Goal: Communication & Community: Answer question/provide support

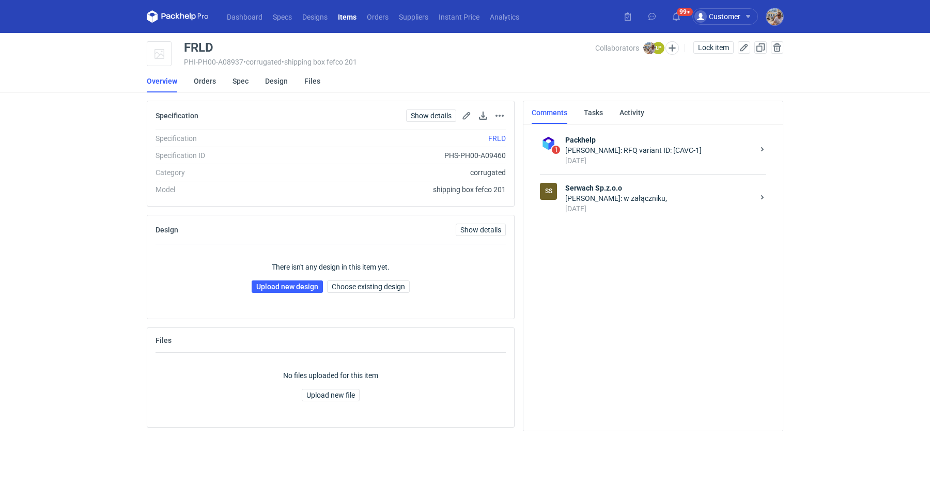
click at [617, 198] on div "Łukasz Postawa: w załączniku," at bounding box center [659, 198] width 189 height 10
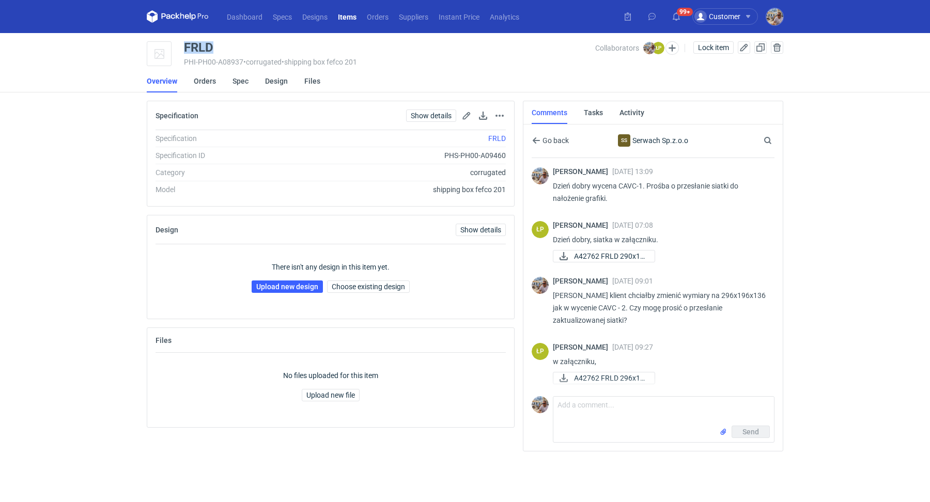
drag, startPoint x: 230, startPoint y: 43, endPoint x: 183, endPoint y: 42, distance: 47.0
click at [184, 42] on div "FRLD" at bounding box center [389, 47] width 411 height 12
copy div "FRLD"
click at [296, 289] on link "Upload new design" at bounding box center [287, 287] width 71 height 12
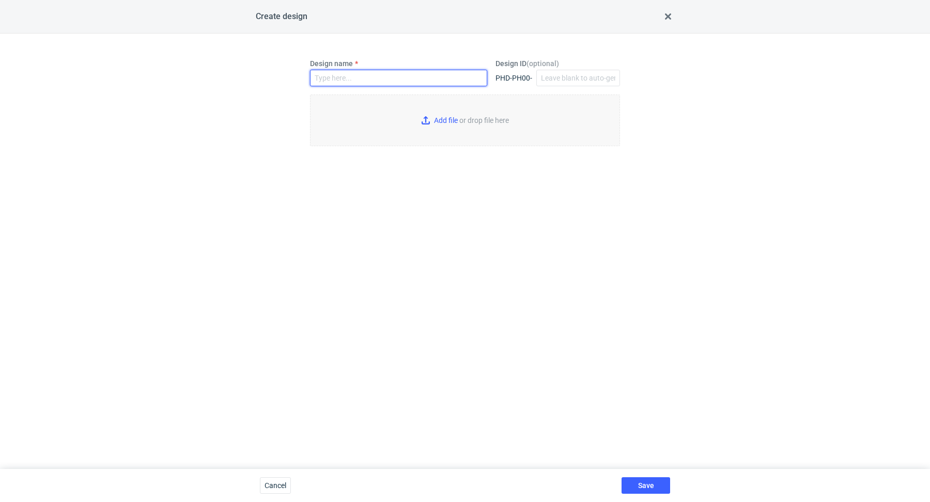
click at [364, 85] on input "Design name" at bounding box center [398, 78] width 177 height 17
paste input "FRLD"
type input "FRLD"
click at [452, 116] on input "Add file or drop file here" at bounding box center [465, 121] width 310 height 52
type input "C:\fakepath\custom____FRLD__d0__oR054257906__outside.pdf"
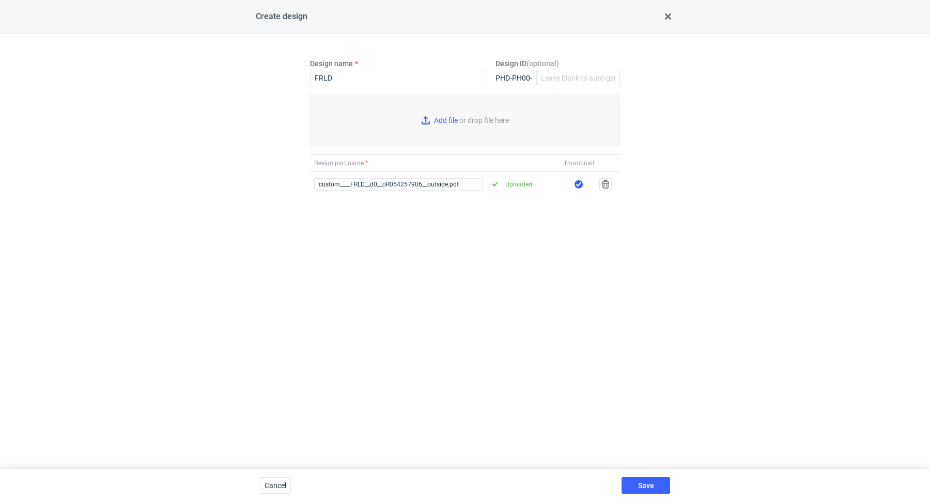
click at [646, 474] on div "Save" at bounding box center [646, 485] width 57 height 33
click at [648, 481] on button "Save" at bounding box center [646, 486] width 49 height 17
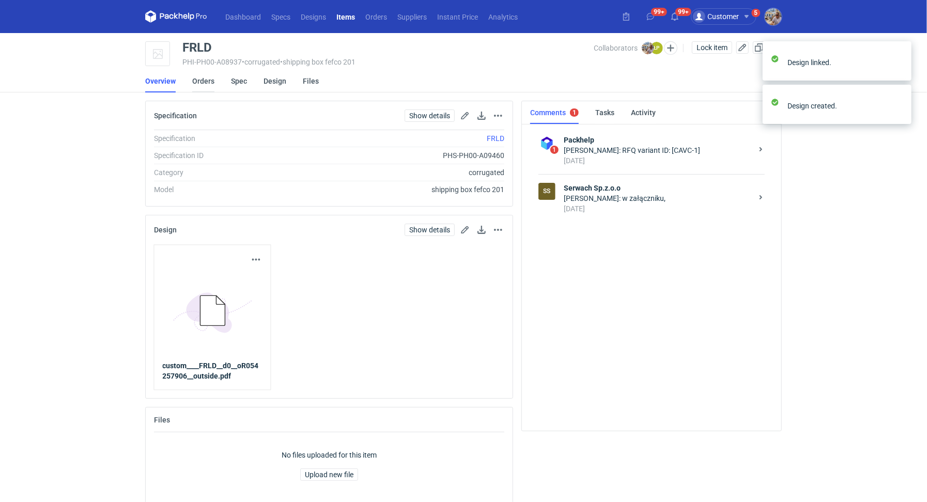
click at [210, 81] on link "Orders" at bounding box center [203, 81] width 22 height 23
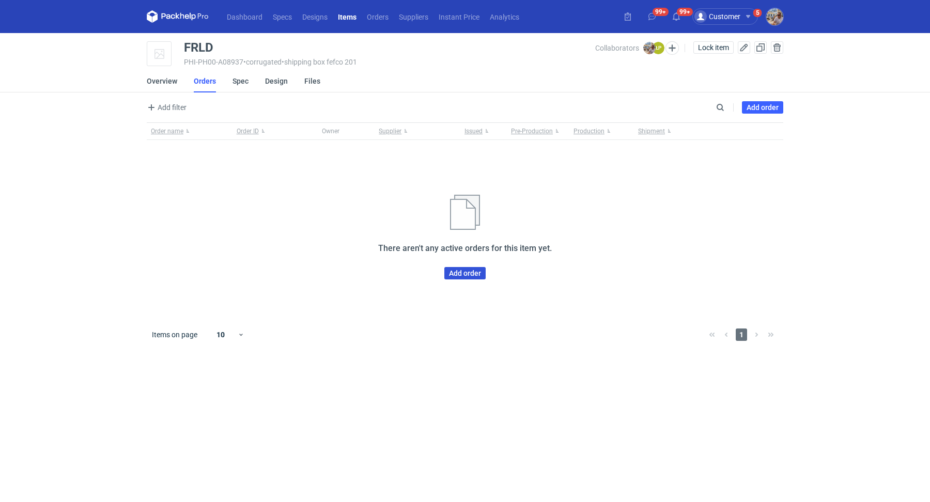
click at [447, 275] on link "Add order" at bounding box center [464, 273] width 41 height 12
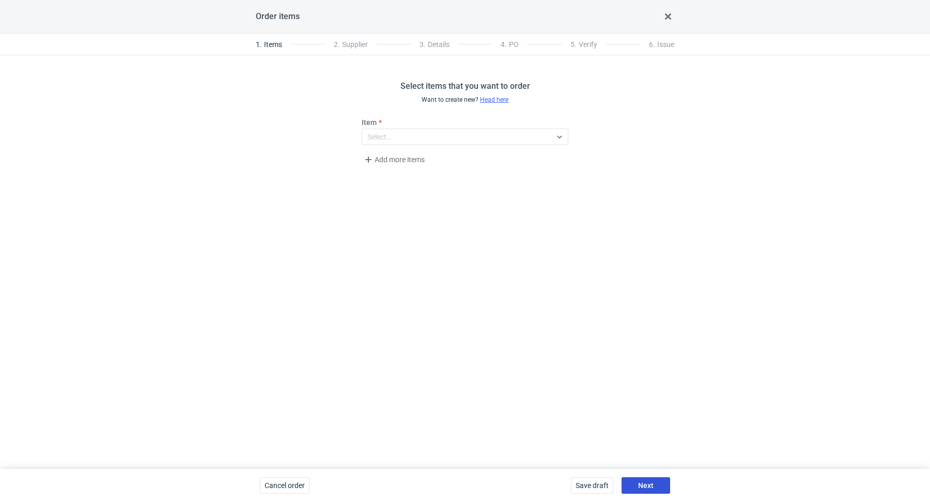
click at [639, 491] on button "Next" at bounding box center [646, 486] width 49 height 17
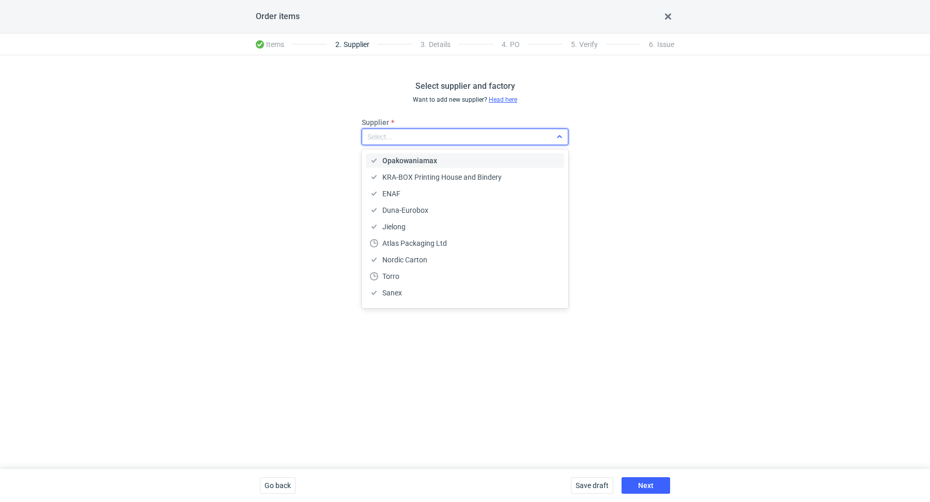
click at [439, 130] on div "Select..." at bounding box center [456, 137] width 189 height 14
type input "serwa"
click at [437, 157] on span "Serwach Sp.z.o.o" at bounding box center [410, 161] width 56 height 10
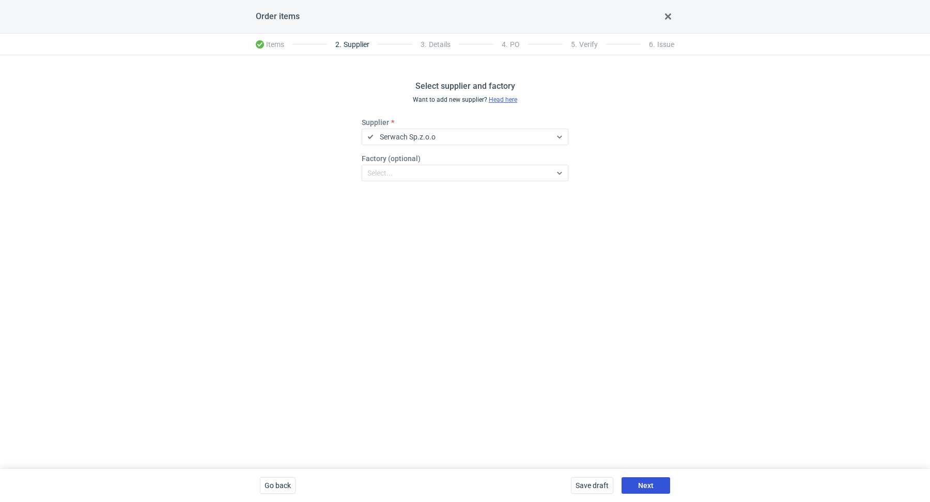
click at [649, 479] on button "Next" at bounding box center [646, 486] width 49 height 17
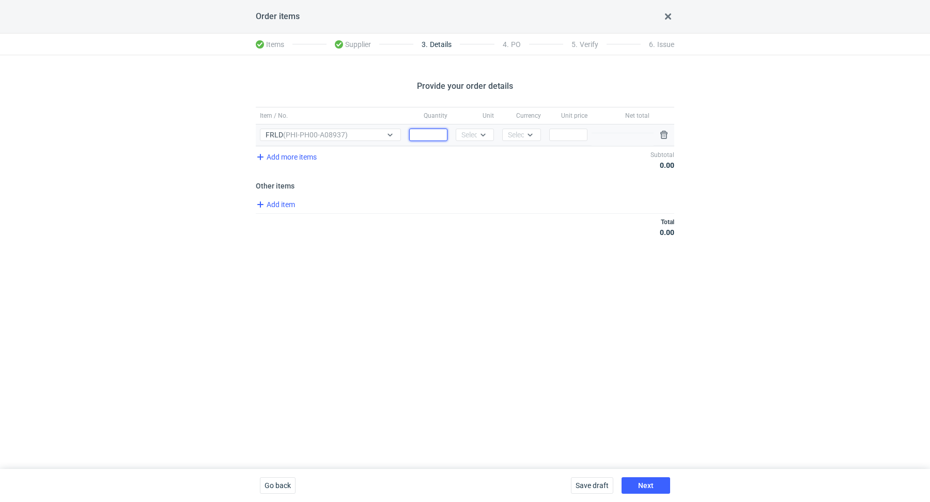
click at [425, 139] on input "Quantity" at bounding box center [428, 135] width 38 height 12
paste input "1500"
type input "1500"
click at [484, 136] on icon at bounding box center [483, 135] width 8 height 8
click at [482, 155] on div "pcs" at bounding box center [475, 156] width 22 height 10
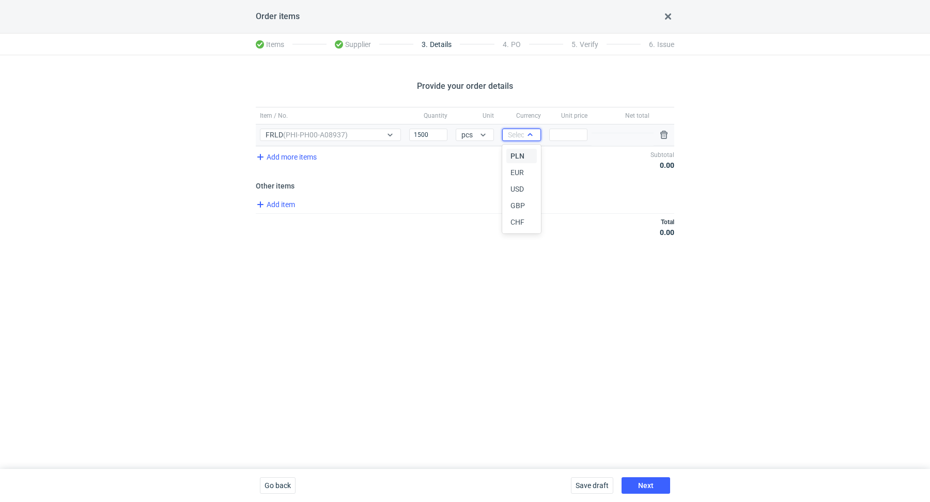
click at [521, 140] on div "Select..." at bounding box center [521, 135] width 38 height 12
click at [521, 157] on span "PLN" at bounding box center [518, 156] width 14 height 10
click at [579, 135] on input "Price" at bounding box center [568, 135] width 38 height 12
paste input "0.75"
type input "0.75"
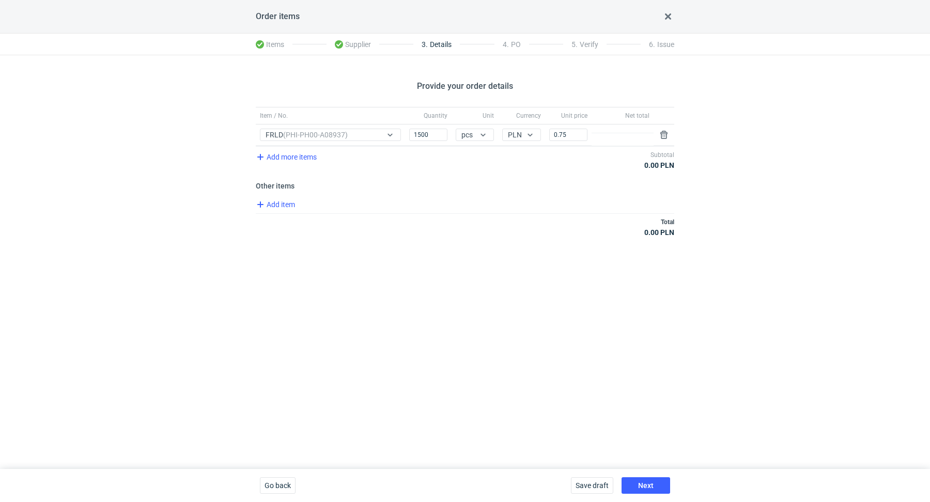
click at [510, 230] on div "Total 0.00 PLN" at bounding box center [465, 226] width 419 height 27
click at [273, 204] on span "Add item" at bounding box center [275, 204] width 42 height 12
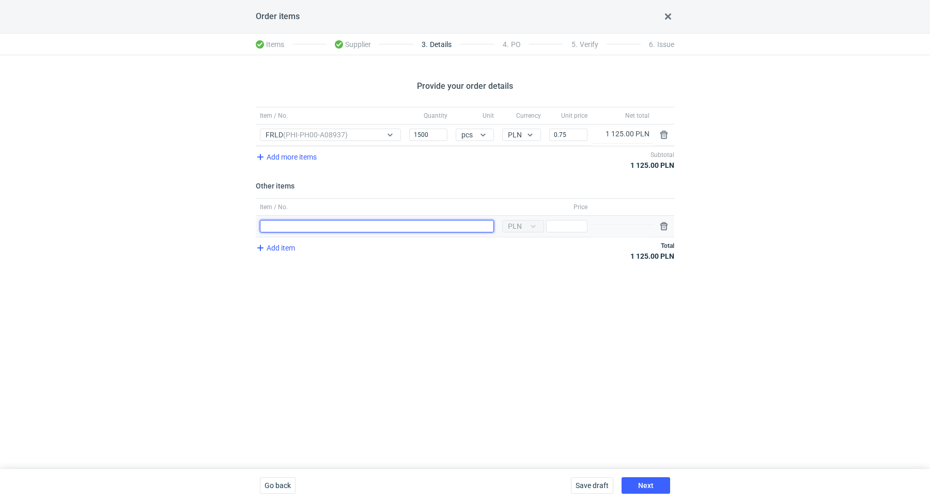
click at [309, 227] on input "Item / No." at bounding box center [377, 226] width 234 height 12
type input "Polimer"
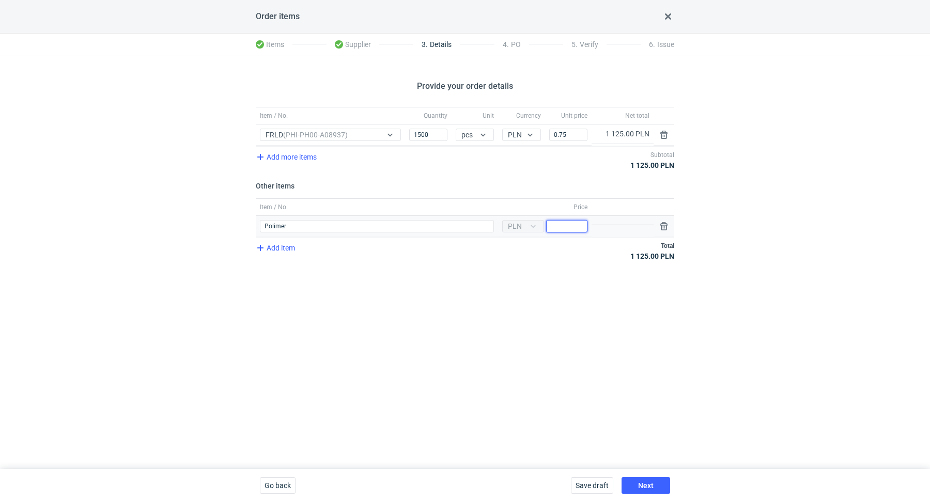
click at [562, 227] on input "Price" at bounding box center [566, 226] width 41 height 12
type input "400"
click at [512, 296] on div "Provide your order details Item / No. Quantity Unit Currency Unit price Net tot…" at bounding box center [465, 262] width 930 height 414
click at [259, 478] on div "Go back" at bounding box center [278, 485] width 44 height 33
click at [270, 486] on span "Go back" at bounding box center [278, 485] width 26 height 7
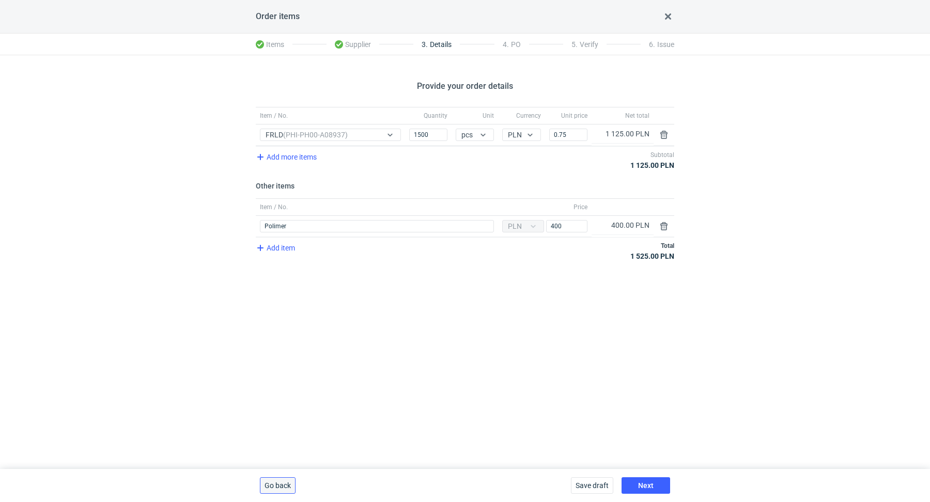
click at [270, 486] on span "Go back" at bounding box center [278, 485] width 26 height 7
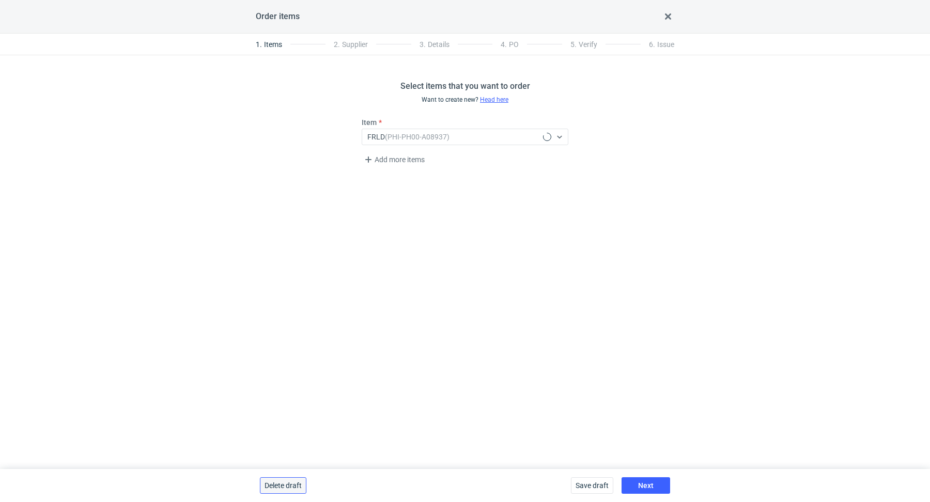
click at [270, 486] on span "Delete draft" at bounding box center [283, 485] width 37 height 7
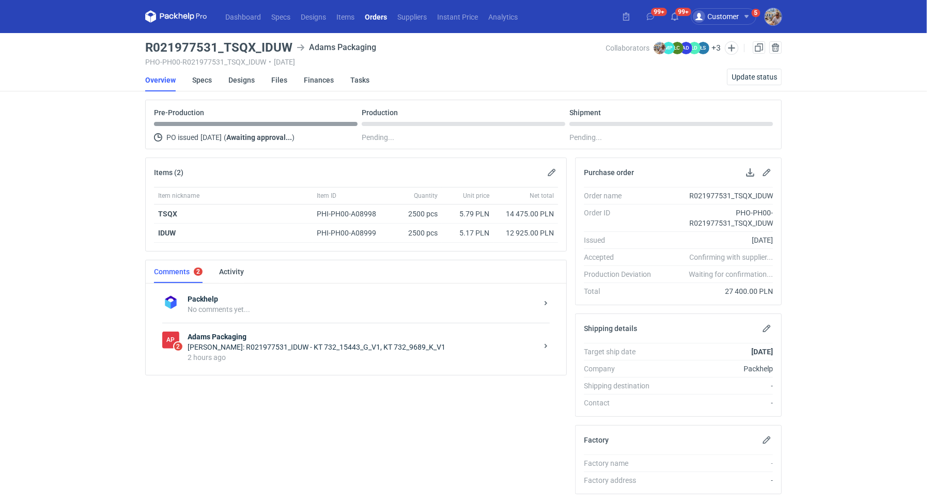
click at [329, 337] on strong "Adams Packaging" at bounding box center [363, 337] width 350 height 10
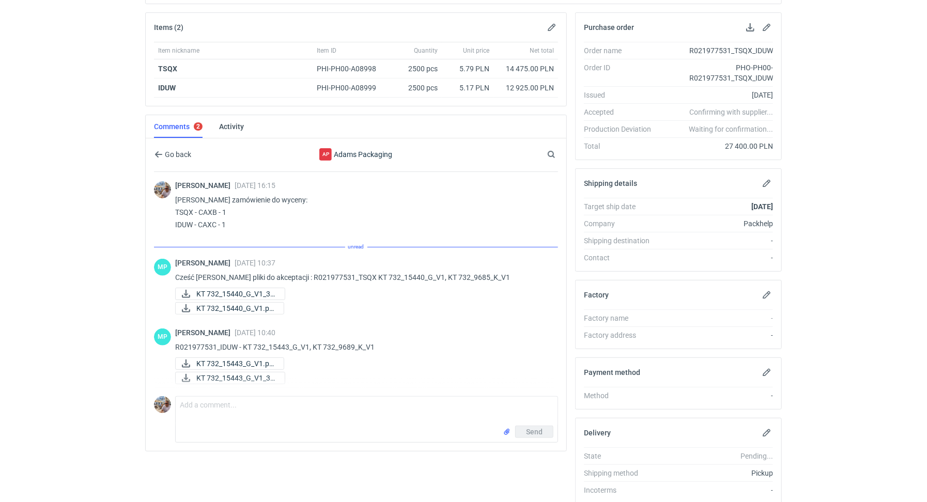
scroll to position [182, 0]
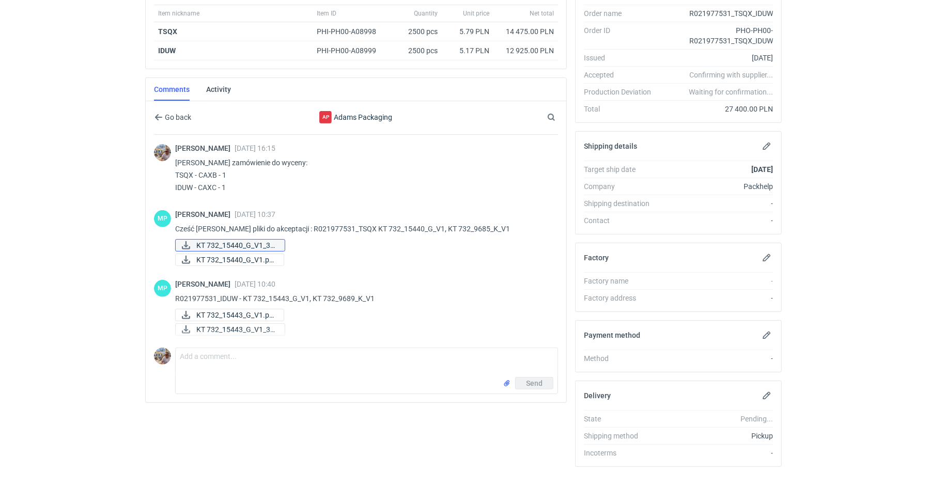
click at [261, 245] on span "KT 732_15440_G_V1_3D..." at bounding box center [236, 245] width 80 height 11
click at [252, 256] on span "KT 732_15440_G_V1.pd..." at bounding box center [235, 259] width 79 height 11
click at [241, 245] on span "KT 732_15440_G_V1_3D..." at bounding box center [236, 245] width 80 height 11
click at [236, 256] on span "KT 732_15440_G_V1.pd..." at bounding box center [235, 259] width 79 height 11
click at [236, 313] on span "KT 732_15443_G_V1.pd..." at bounding box center [235, 315] width 79 height 11
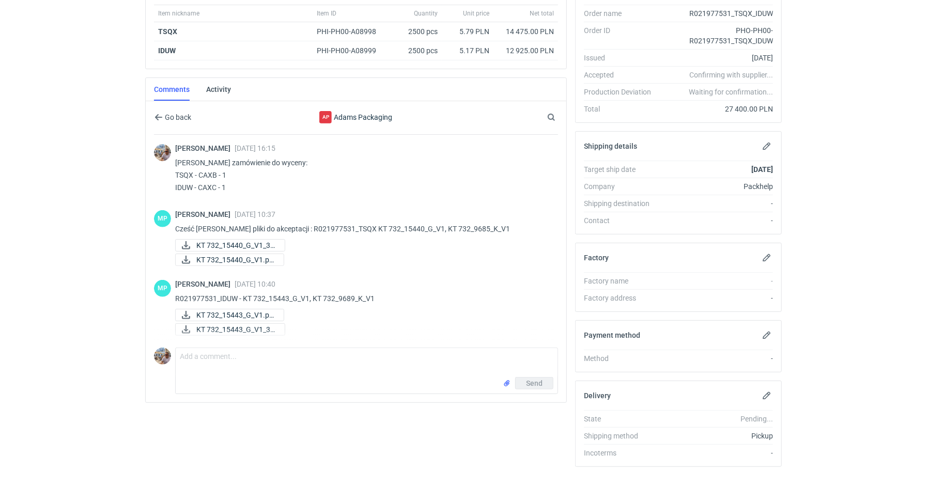
click at [223, 319] on div "Martyna Paroń 03 Sep 2025 10:40 R021977531_IDUW - KT 732_15443_G_V1, KT 732_968…" at bounding box center [362, 308] width 375 height 57
click at [224, 326] on span "KT 732_15443_G_V1_3D..." at bounding box center [236, 329] width 80 height 11
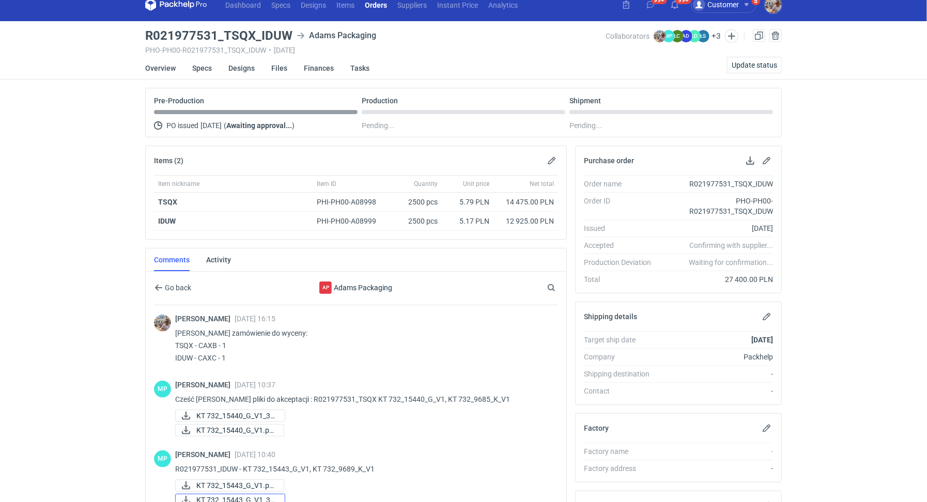
scroll to position [0, 0]
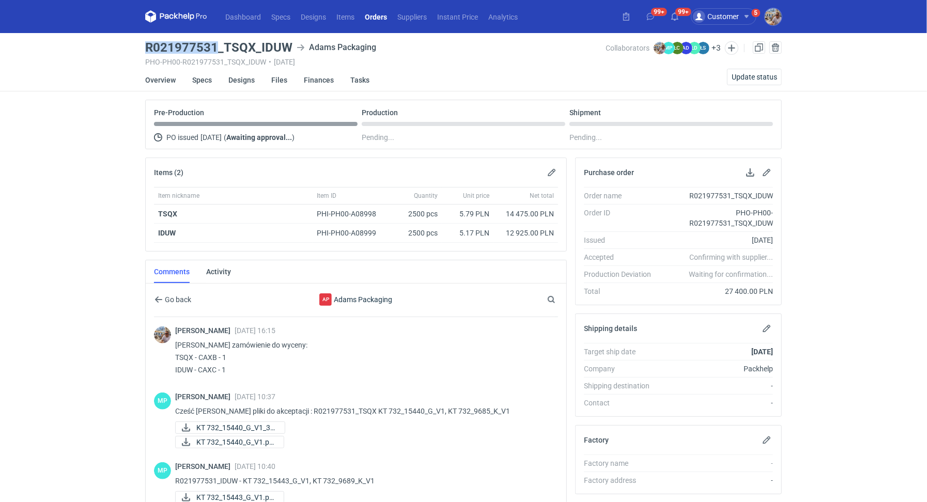
drag, startPoint x: 217, startPoint y: 45, endPoint x: 147, endPoint y: 43, distance: 69.3
click at [147, 43] on h3 "R021977531_TSQX_IDUW" at bounding box center [218, 47] width 147 height 12
copy h3 "R021977531"
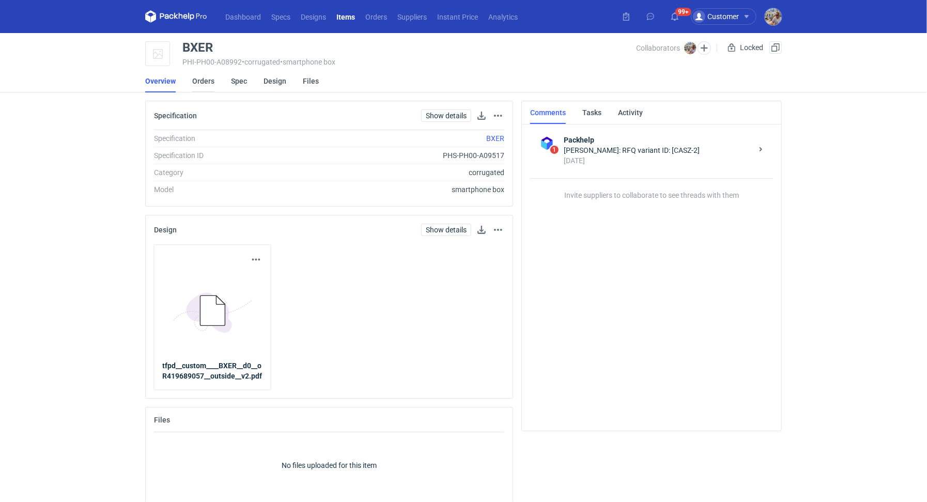
click at [209, 83] on link "Orders" at bounding box center [203, 81] width 22 height 23
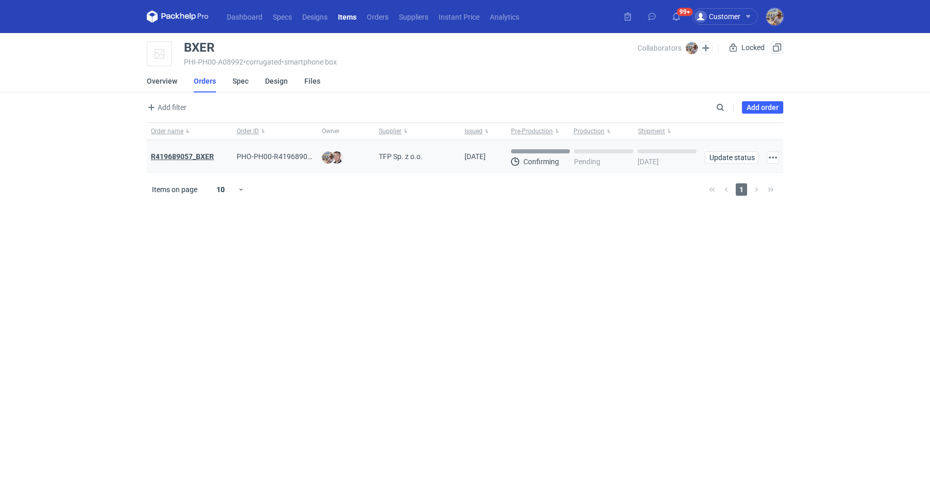
click at [197, 152] on strong "R419689057_BXER" at bounding box center [182, 156] width 63 height 8
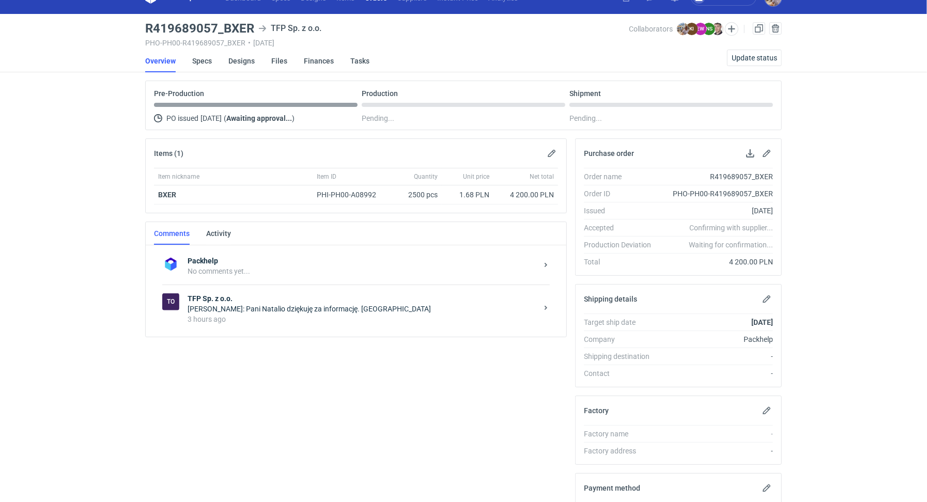
click at [249, 317] on div "3 hours ago" at bounding box center [363, 319] width 350 height 10
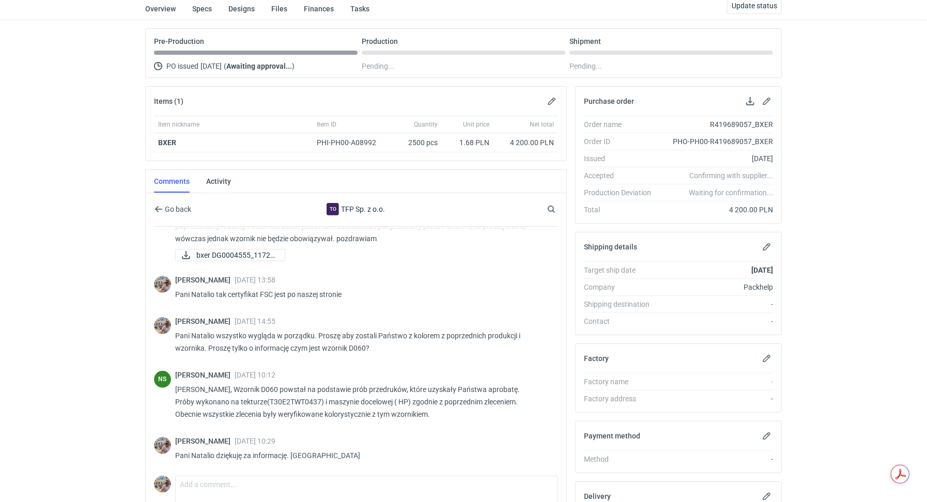
scroll to position [126, 0]
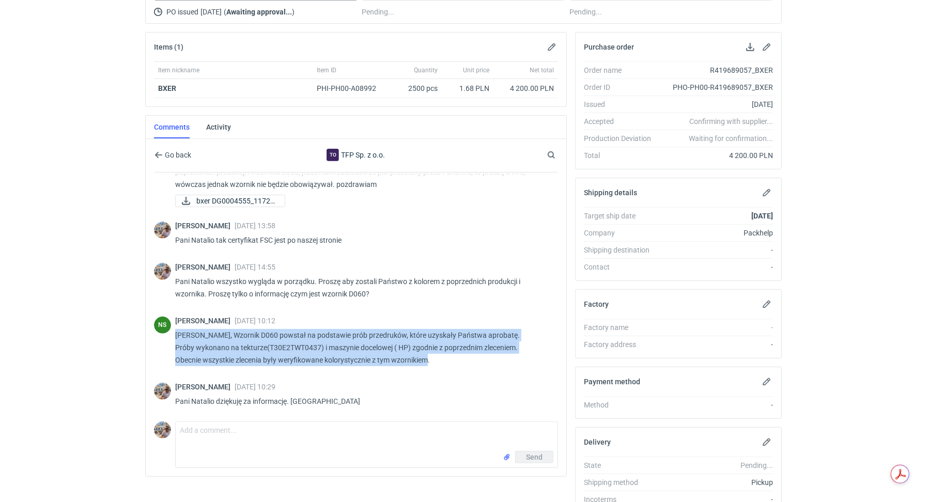
drag, startPoint x: 437, startPoint y: 356, endPoint x: 175, endPoint y: 336, distance: 262.8
click at [175, 336] on p "Pani Michale, Wzornik D060 powstał na podstawie prób przedruków, które uzyskały…" at bounding box center [362, 347] width 375 height 37
copy p "Pani Michale, Wzornik D060 powstał na podstawie prób przedruków, które uzyskały…"
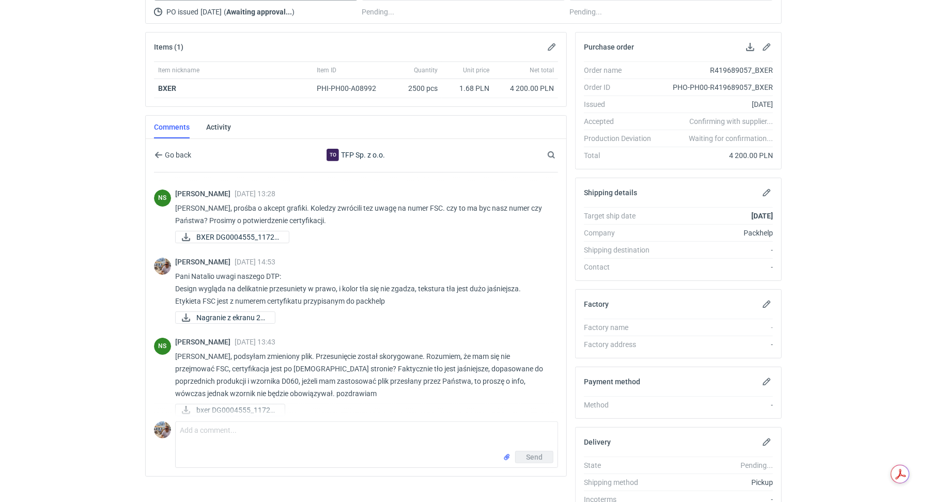
scroll to position [0, 0]
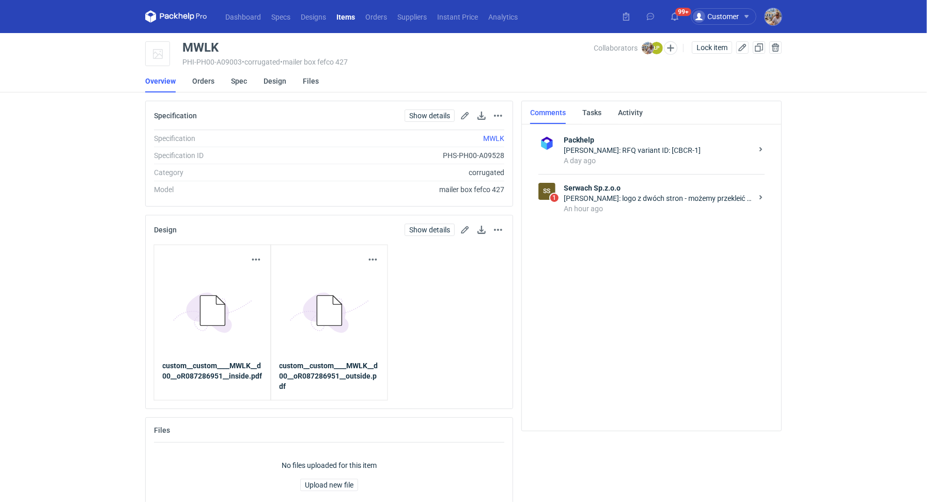
click at [602, 204] on div "An hour ago" at bounding box center [658, 209] width 189 height 10
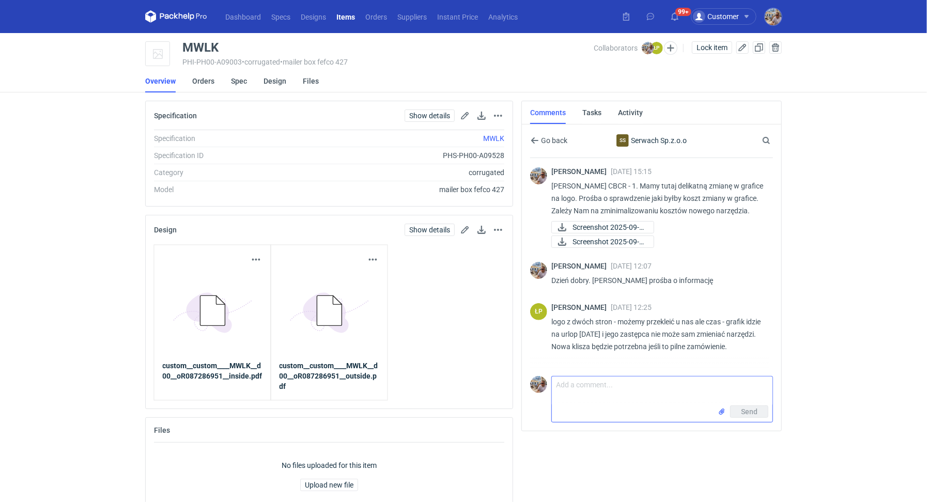
click at [616, 393] on textarea "Comment message" at bounding box center [662, 391] width 221 height 29
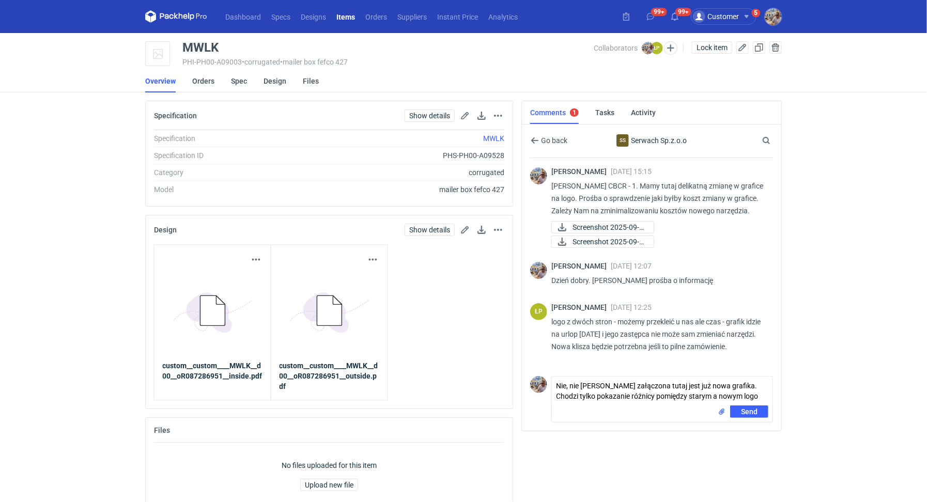
click at [244, 250] on div "Download design part Set as thumbnail Edit design part 5BD5AC33-3523-40E7-9262-…" at bounding box center [212, 323] width 117 height 156
click at [250, 257] on button "button" at bounding box center [256, 260] width 12 height 12
click at [226, 282] on link "Download design part" at bounding box center [210, 282] width 95 height 17
click at [376, 259] on button "button" at bounding box center [373, 260] width 12 height 12
click at [370, 275] on link "Download design part" at bounding box center [327, 282] width 95 height 17
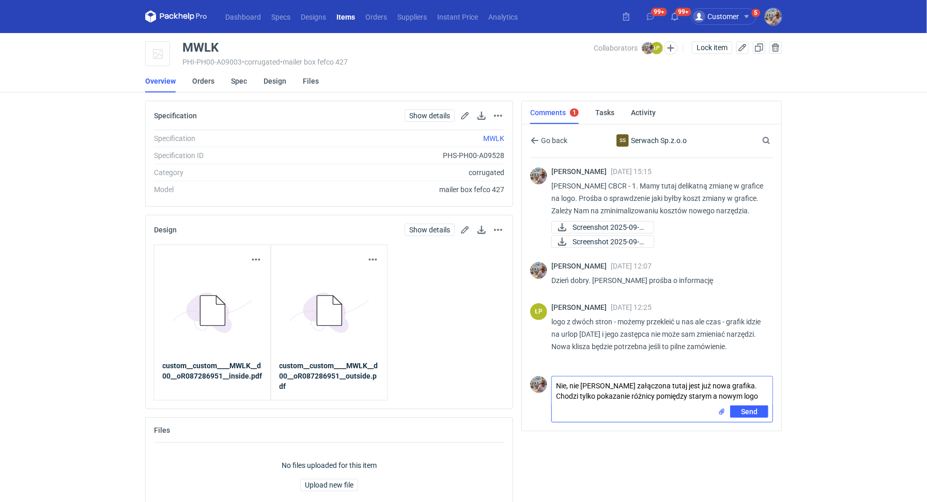
click at [722, 417] on input "file" at bounding box center [722, 412] width 8 height 11
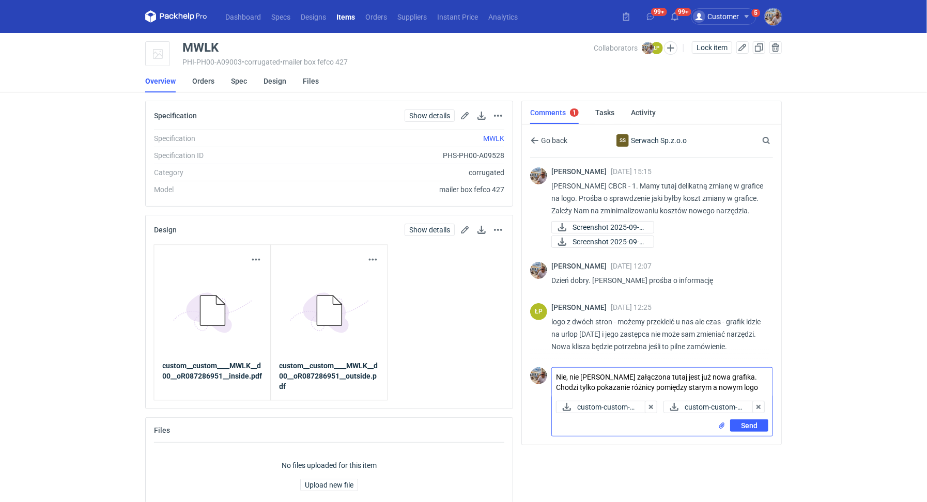
click at [581, 388] on textarea "Nie, nie Panie Łukaszu załączona tutaj jest już nowa grafika. Chodzi tylko poka…" at bounding box center [662, 382] width 221 height 29
click at [723, 387] on textarea "Panie Łukaszu załączona tutaj jest już nowa grafika. Chodzi tylko pokazanie róż…" at bounding box center [662, 382] width 221 height 29
drag, startPoint x: 726, startPoint y: 399, endPoint x: 723, endPoint y: 390, distance: 9.2
click at [723, 390] on textarea "Panie Łukaszu załączona tutaj jest już nowa grafika. Chodzi tylko pokazanie róż…" at bounding box center [662, 382] width 221 height 29
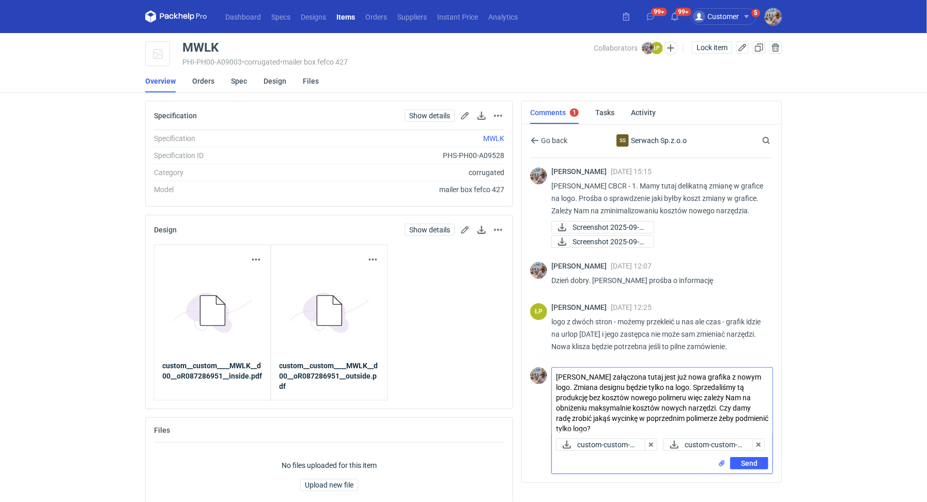
type textarea "Panie Łukaszu załączona tutaj jest już nowa grafika z nowym logo. Zmiana design…"
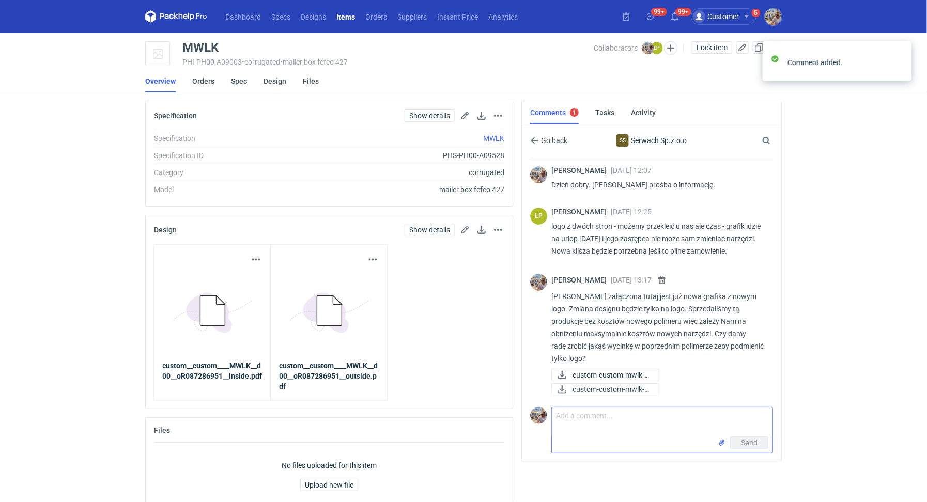
scroll to position [109, 0]
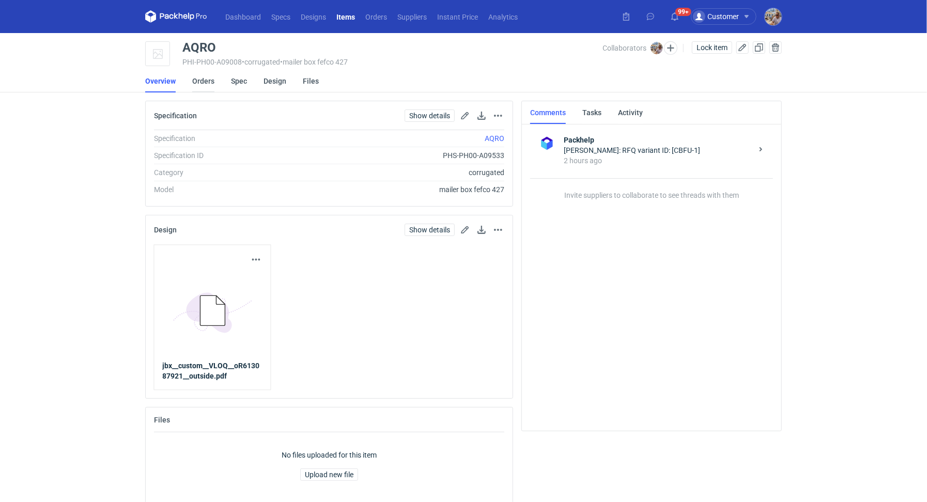
click at [211, 83] on link "Orders" at bounding box center [203, 81] width 22 height 23
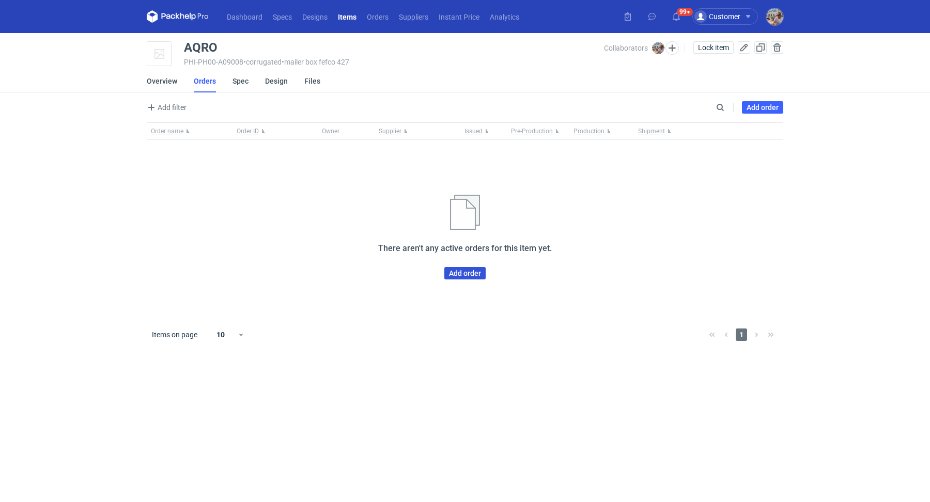
click at [469, 275] on link "Add order" at bounding box center [464, 273] width 41 height 12
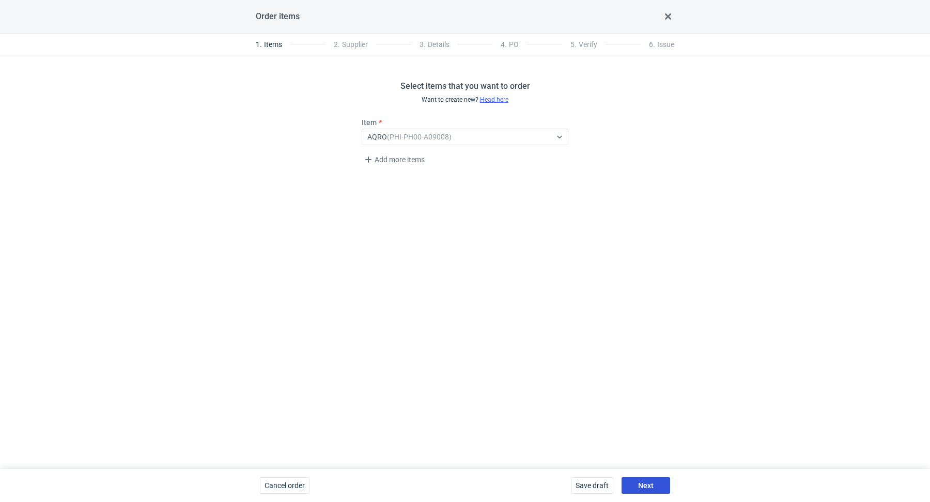
click at [652, 486] on span "Next" at bounding box center [646, 485] width 16 height 7
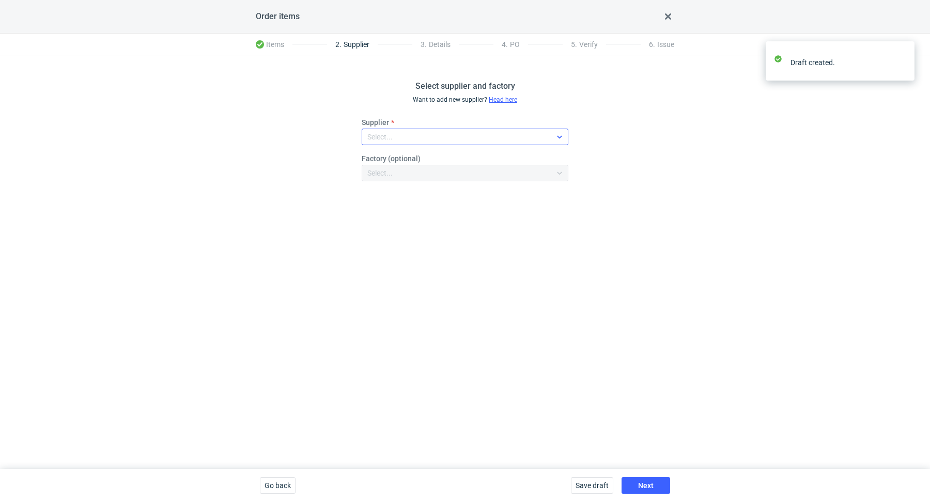
click at [415, 141] on div "Select..." at bounding box center [456, 137] width 189 height 14
type input "janbox"
click at [407, 162] on span "JANBOX" at bounding box center [396, 161] width 28 height 10
click at [658, 487] on button "Next" at bounding box center [646, 486] width 49 height 17
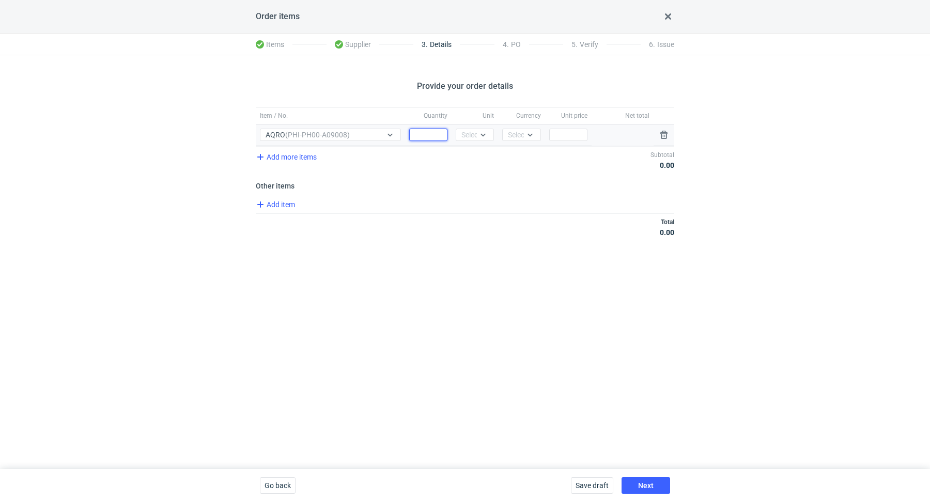
click at [428, 131] on input "Quantity" at bounding box center [428, 135] width 38 height 12
paste input "15000"
type input "15000"
click at [469, 133] on div "Select..." at bounding box center [473, 135] width 25 height 10
click at [476, 155] on div "pcs" at bounding box center [475, 156] width 22 height 10
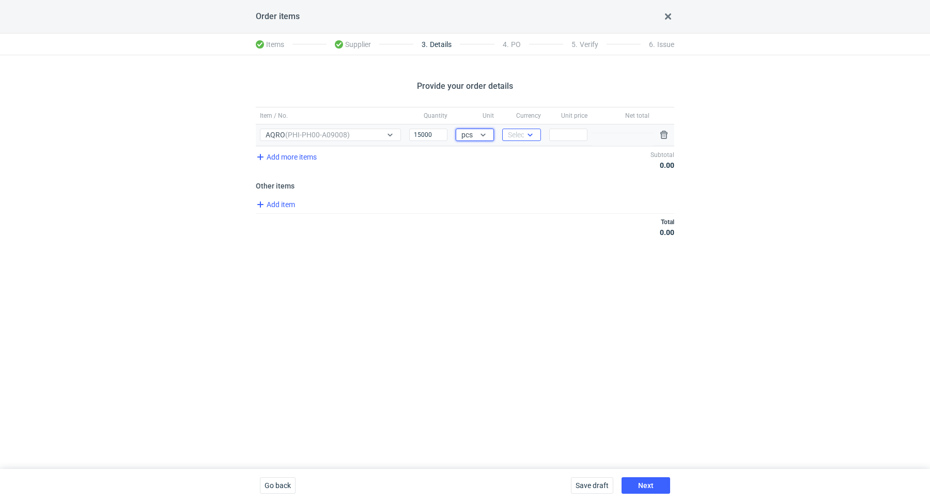
click at [523, 135] on div "Select..." at bounding box center [520, 135] width 25 height 10
click at [526, 160] on div "PLN" at bounding box center [522, 156] width 22 height 10
click at [570, 133] on input "Price" at bounding box center [568, 135] width 38 height 12
type input "0"
type input "0.56"
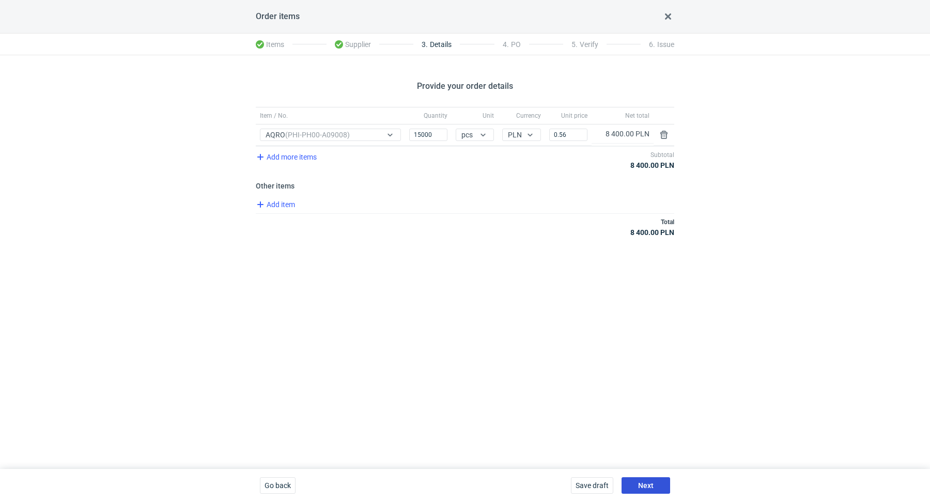
click at [653, 483] on button "Next" at bounding box center [646, 486] width 49 height 17
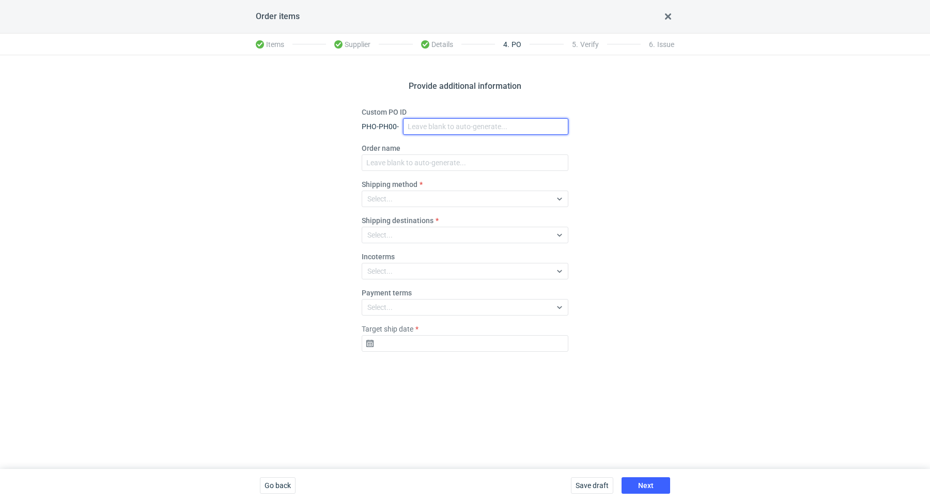
click at [459, 128] on input "Custom PO ID" at bounding box center [485, 126] width 165 height 17
paste input "R973064206"
paste input "AQRO"
drag, startPoint x: 497, startPoint y: 130, endPoint x: 396, endPoint y: 106, distance: 104.0
click at [396, 106] on div "Provide additional information Custom PO ID PHO-PH00- R973064206_AQRO Order nam…" at bounding box center [465, 262] width 930 height 414
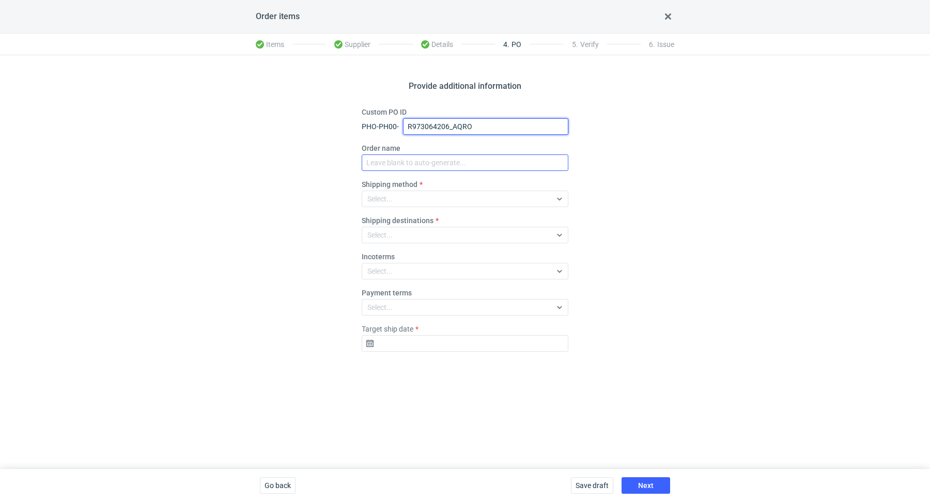
type input "R973064206_AQRO"
click at [408, 158] on input "Order name" at bounding box center [465, 163] width 207 height 17
paste input "R973064206_AQRO"
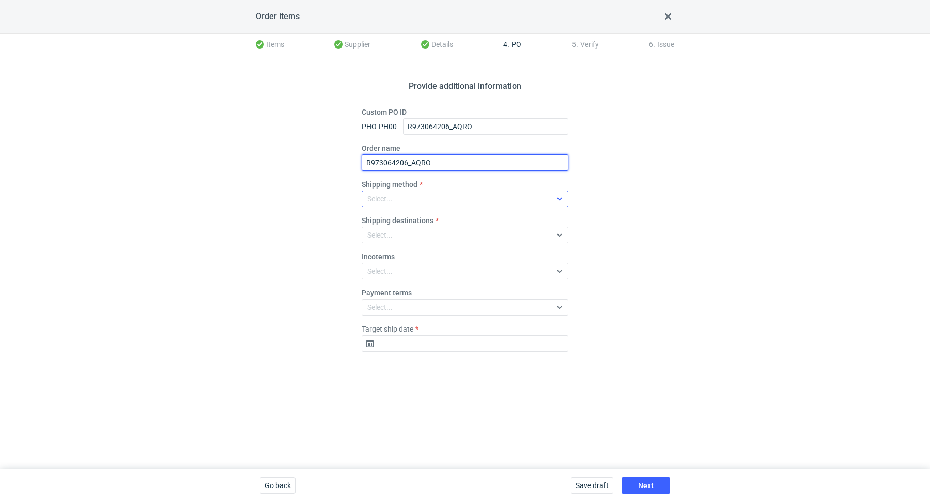
type input "R973064206_AQRO"
click at [397, 196] on div "Select..." at bounding box center [456, 199] width 189 height 14
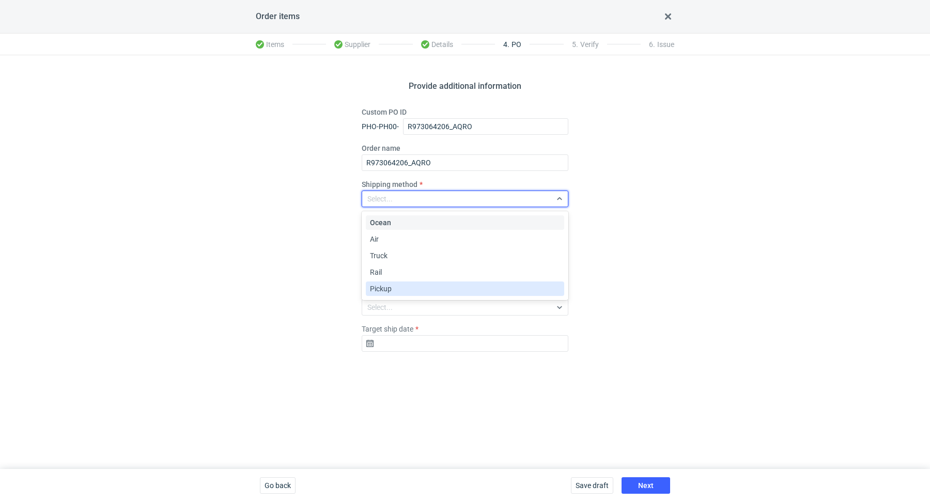
click at [397, 286] on div "Pickup" at bounding box center [465, 289] width 190 height 10
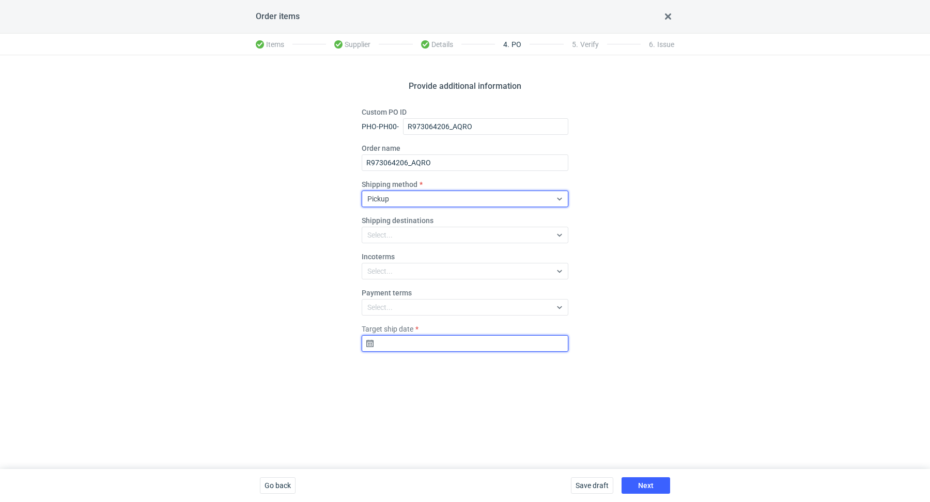
click at [405, 342] on input "Target ship date" at bounding box center [465, 343] width 207 height 17
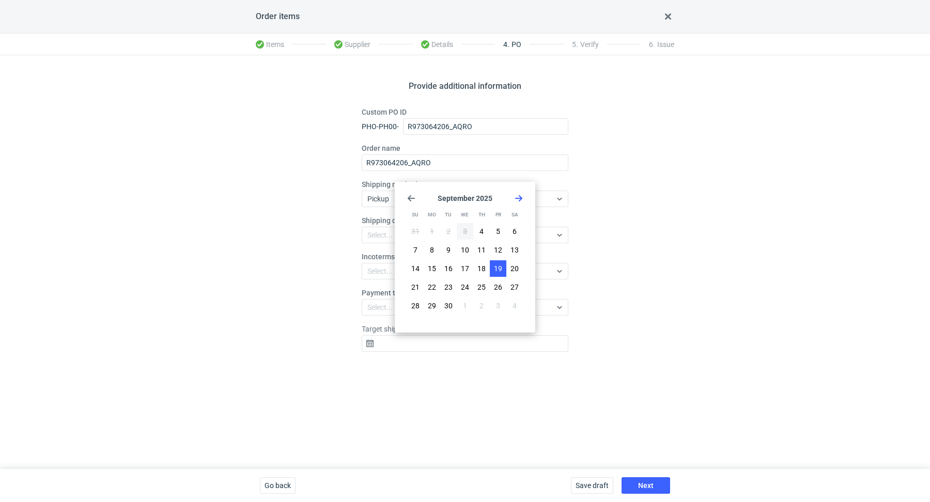
click at [496, 267] on span "19" at bounding box center [498, 269] width 8 height 10
type input "2025-09-19"
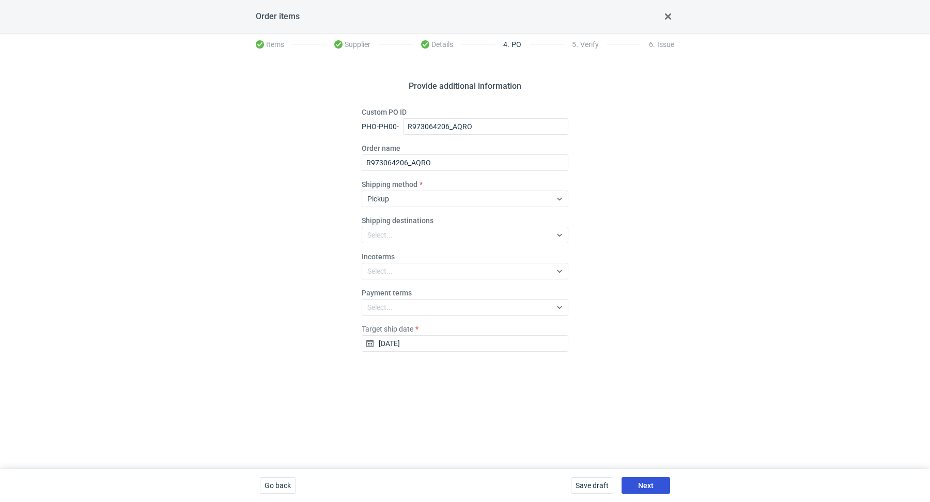
click at [654, 482] on button "Next" at bounding box center [646, 486] width 49 height 17
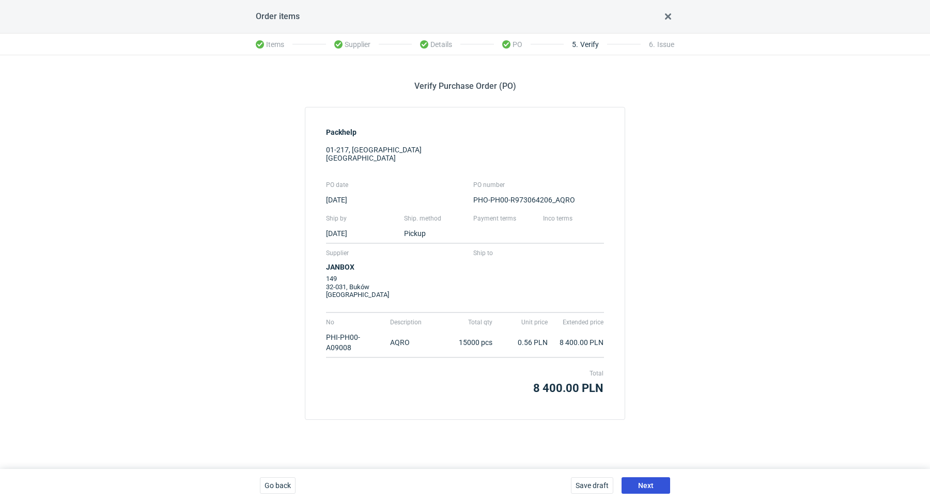
click at [649, 492] on button "Next" at bounding box center [646, 486] width 49 height 17
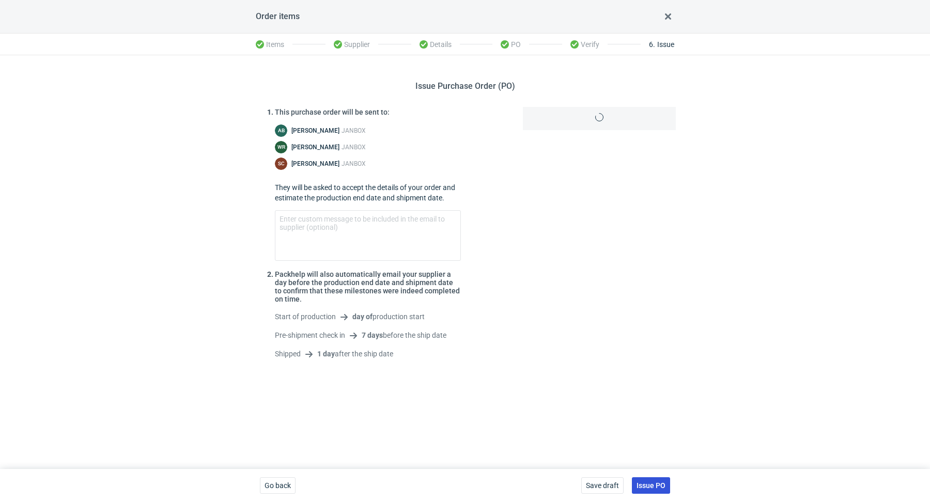
click at [649, 490] on button "Issue PO" at bounding box center [651, 486] width 38 height 17
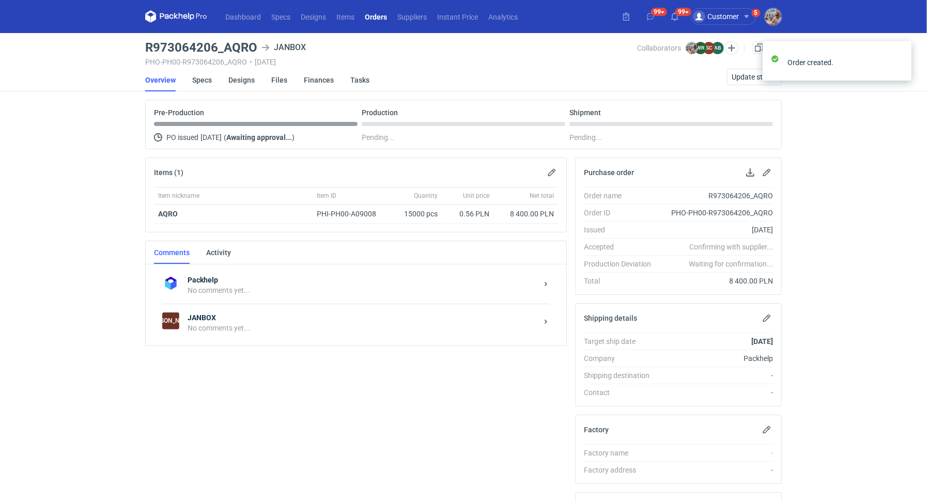
click at [228, 335] on div "JA JANBOX No comments yet..." at bounding box center [356, 323] width 388 height 38
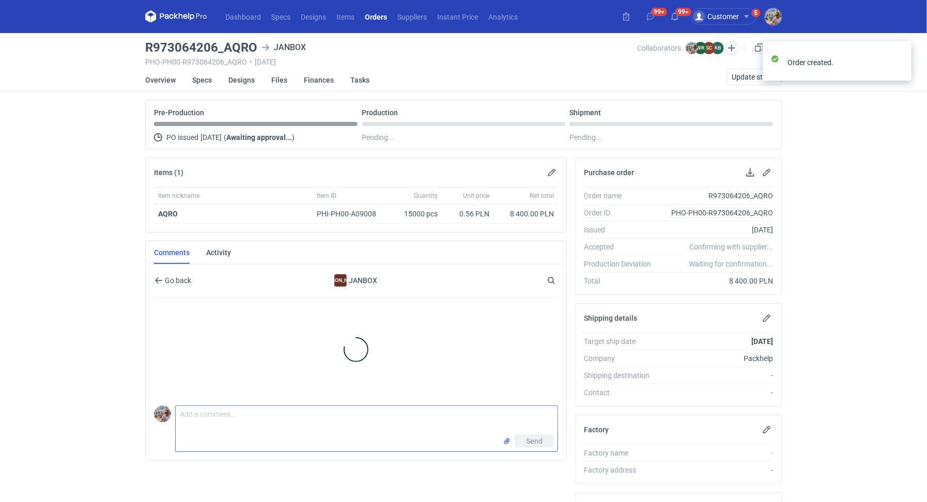
click at [251, 423] on textarea "Comment message" at bounding box center [367, 420] width 382 height 29
paste textarea "R212052105_OUOS"
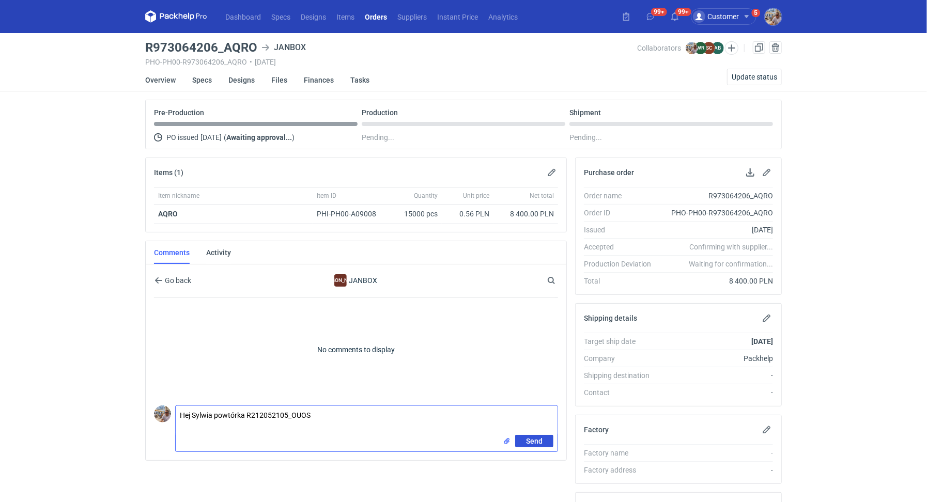
type textarea "Hej Sylwia powtórka R212052105_OUOS"
click at [544, 438] on button "Send" at bounding box center [534, 441] width 38 height 12
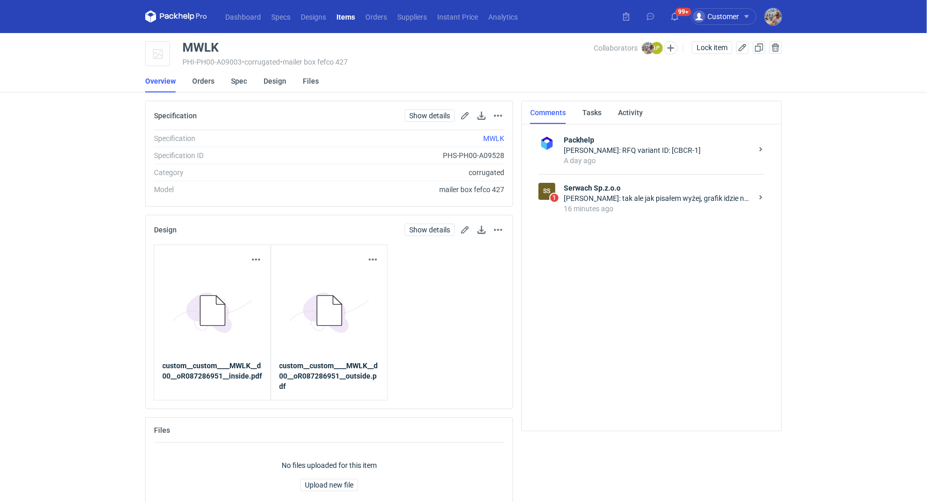
click at [633, 200] on div "Łukasz Postawa: tak ale jak pisałem wyżej, grafik idzie na urlop." at bounding box center [658, 198] width 189 height 10
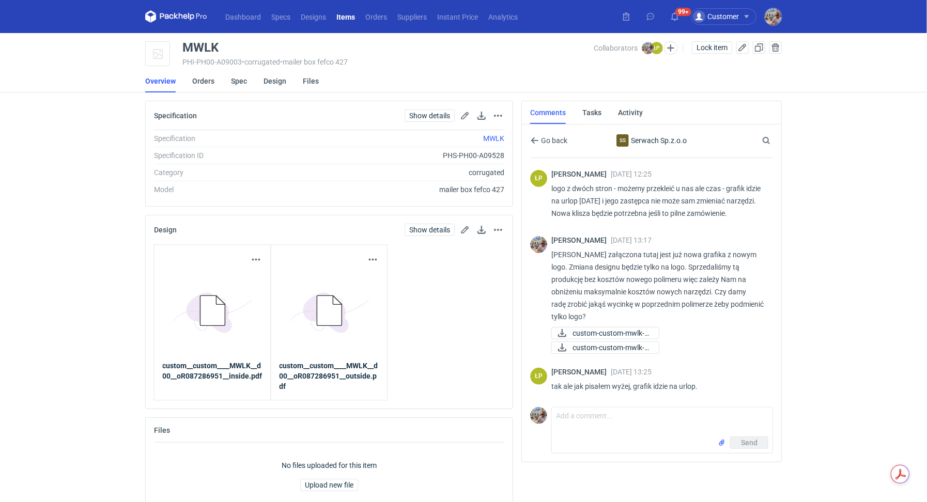
scroll to position [145, 0]
click at [589, 416] on textarea "Comment message" at bounding box center [662, 422] width 221 height 29
type textarea "P"
type textarea "z"
type textarea "Z"
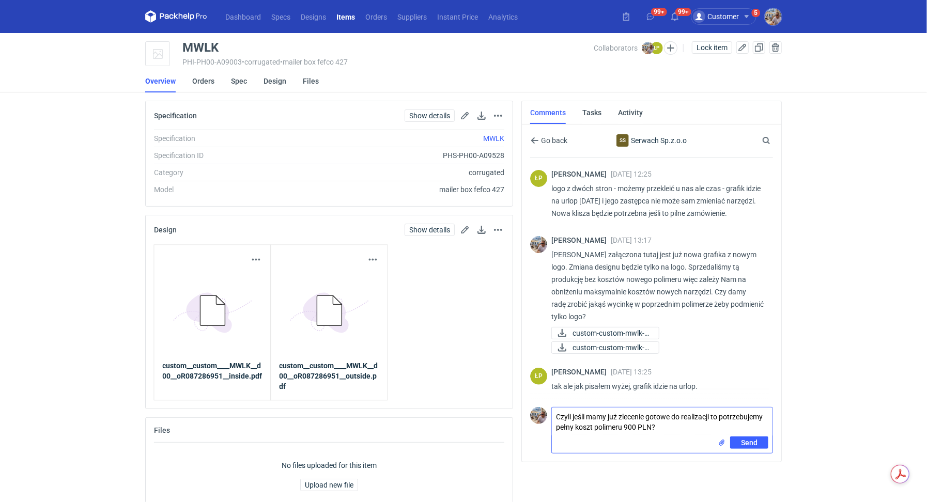
type textarea "Czyli jeśli mamy już zlecenie gotowe do realizacji to potrzebujemy pełny koszt …"
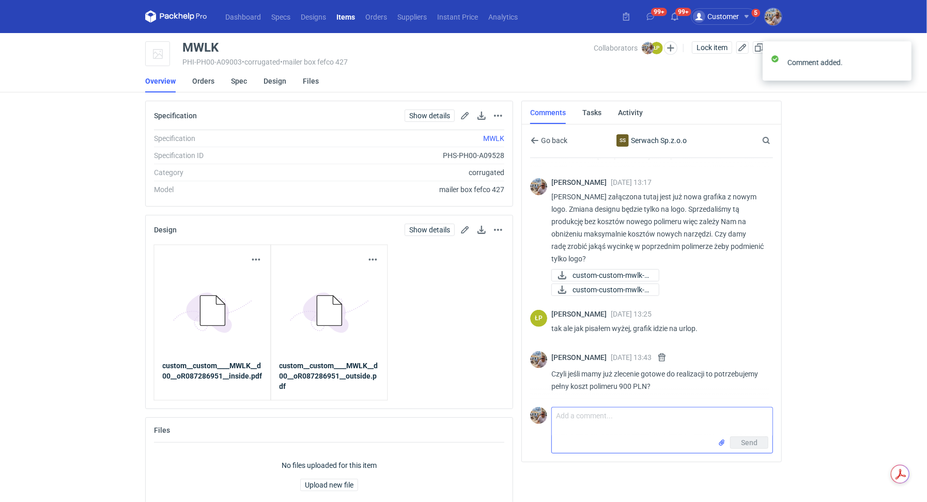
scroll to position [203, 0]
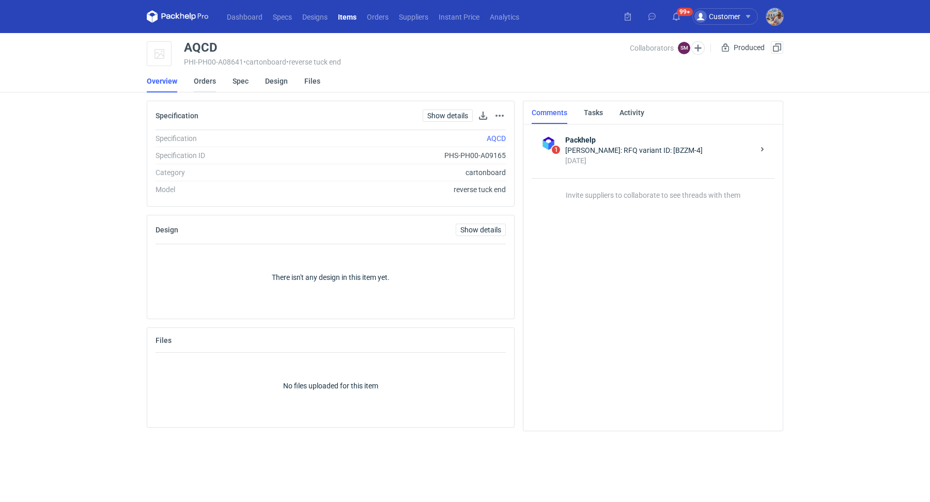
click at [200, 82] on link "Orders" at bounding box center [205, 81] width 22 height 23
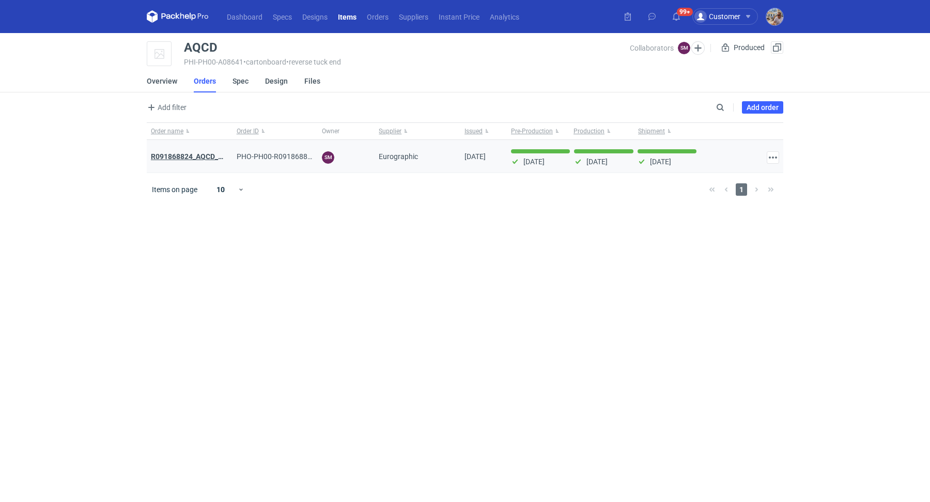
click at [200, 155] on strong "R091868824_AQCD_HSTV_IOXH_EEEE" at bounding box center [214, 156] width 126 height 8
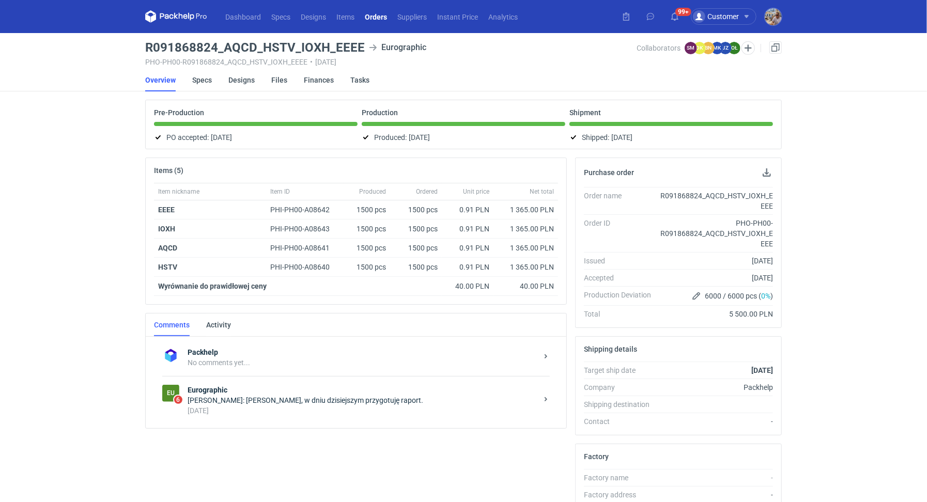
click at [290, 395] on div "Olga Łopatowicz: Panie Sebastianie, w dniu dzisiejszym przygotuję raport." at bounding box center [363, 400] width 350 height 10
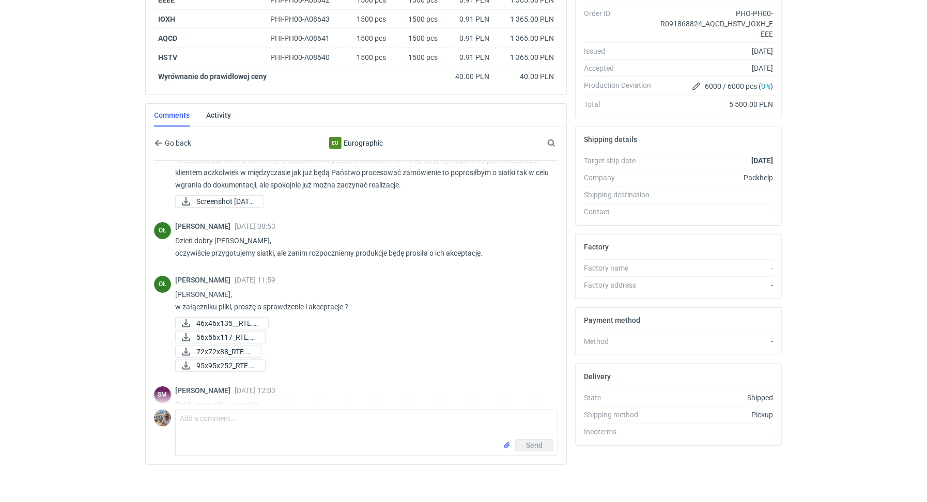
scroll to position [56, 0]
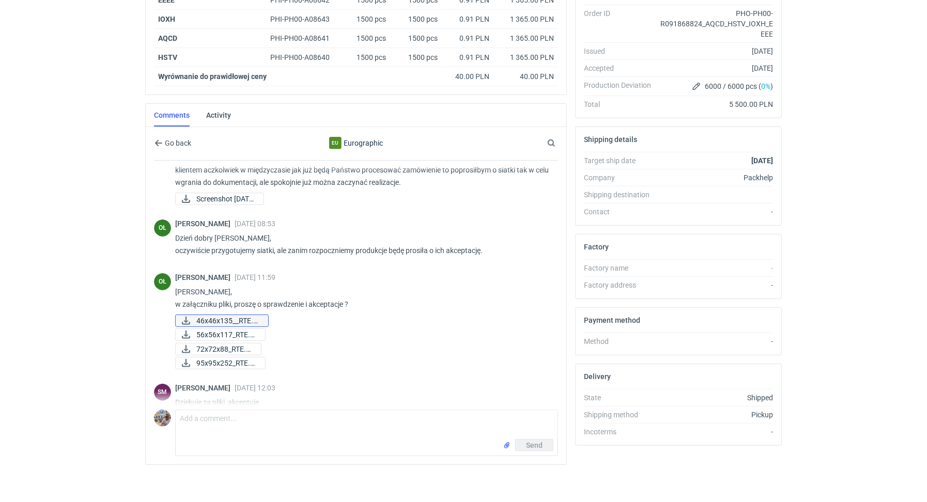
click at [234, 317] on span "46x46x135__RTE.pdf" at bounding box center [228, 320] width 64 height 11
click at [235, 331] on span "56x56x117_RTE.pdf" at bounding box center [226, 334] width 60 height 11
click at [234, 344] on span "72x72x88_RTE.pdf" at bounding box center [224, 349] width 56 height 11
click at [228, 360] on span "95x95x252_RTE.pdf" at bounding box center [226, 363] width 60 height 11
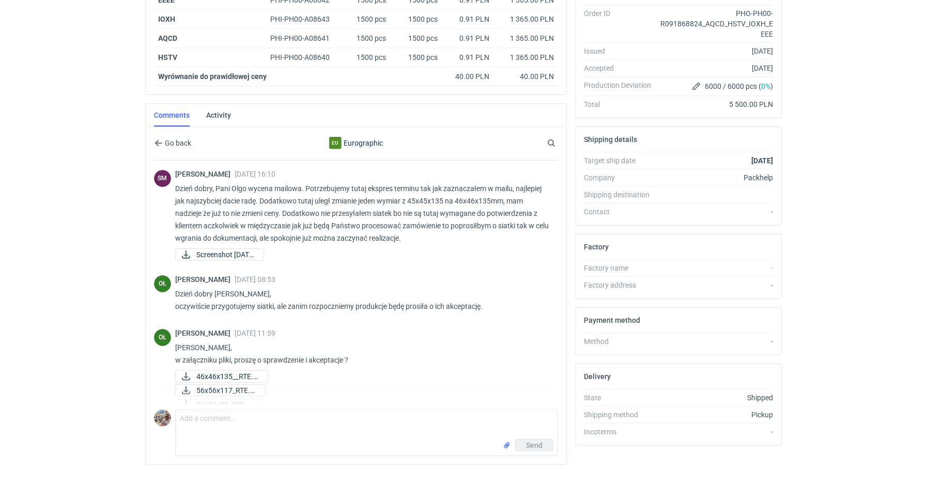
scroll to position [0, 0]
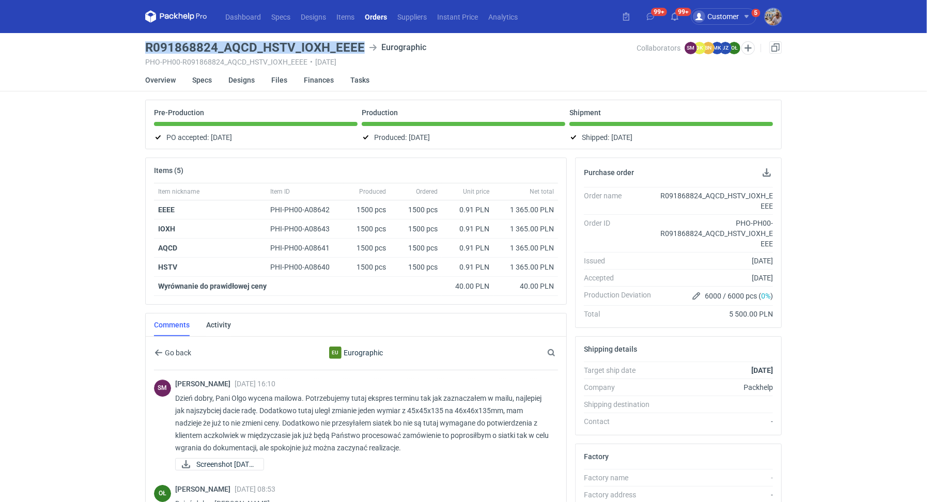
drag, startPoint x: 146, startPoint y: 42, endPoint x: 371, endPoint y: 45, distance: 225.3
click at [371, 45] on div "R091868824_AQCD_HSTV_IOXH_EEEE Eurographic" at bounding box center [390, 47] width 491 height 12
copy h3 "R091868824_AQCD_HSTV_IOXH_EEEE"
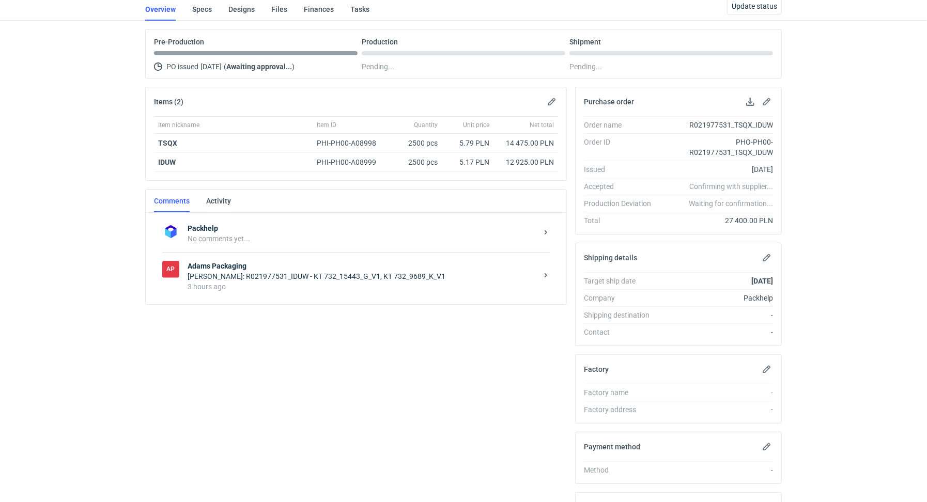
scroll to position [105, 0]
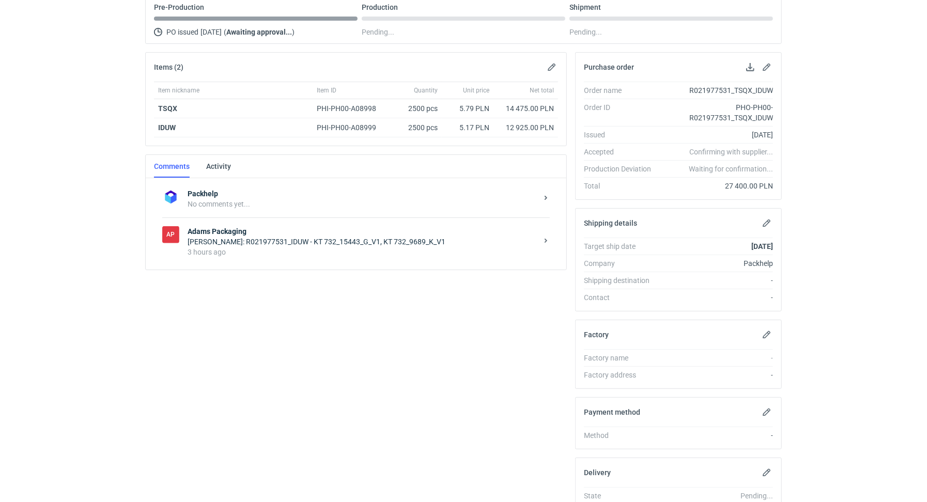
click at [289, 249] on div "3 hours ago" at bounding box center [363, 252] width 350 height 10
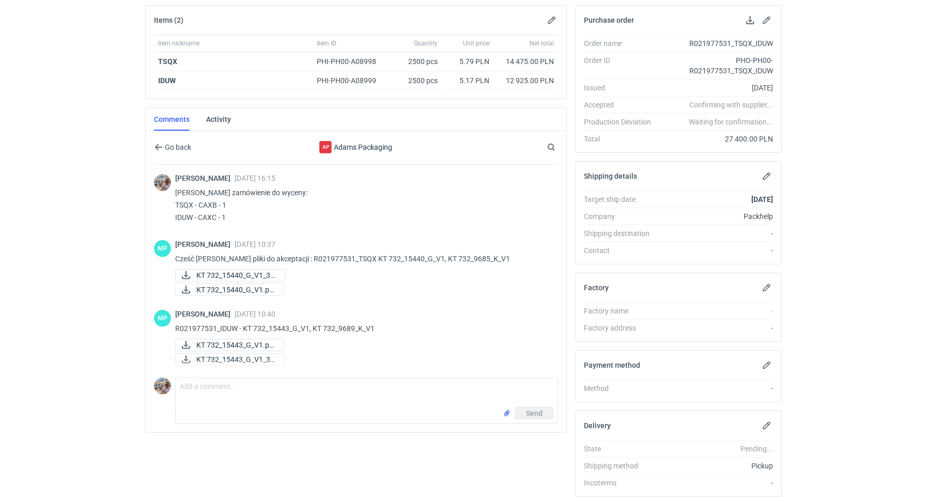
scroll to position [182, 0]
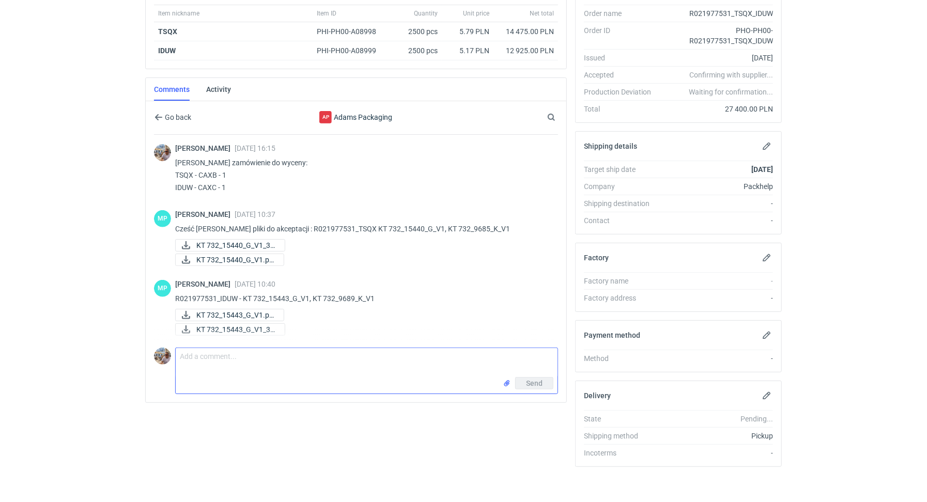
click at [237, 354] on textarea "Comment message" at bounding box center [367, 362] width 382 height 29
paste textarea "W obu projektach na wieku mała czerwona ramka na pasku powinna zostać wydrukowa…"
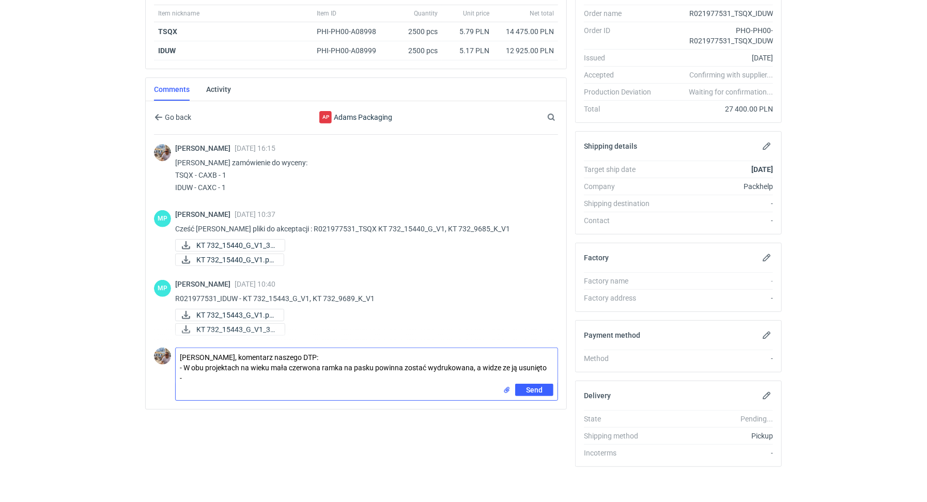
paste textarea "Na siatkach zmienili po jednym ząbku w obu pudełkach. Jest szerszy i nie pasuje…"
click at [251, 376] on textarea "[PERSON_NAME], komentarz naszego DTP: - W obu projektach na wieku mała czerwona…" at bounding box center [367, 366] width 382 height 36
click at [281, 374] on textarea "Martyna, komentarz naszego DTP: - W obu projektach na wieku mała czerwona ramka…" at bounding box center [367, 366] width 382 height 36
click at [332, 377] on textarea "Martyna, komentarz naszego DTP: - W obu projektach na wieku mała czerwona ramka…" at bounding box center [367, 366] width 382 height 36
drag, startPoint x: 422, startPoint y: 377, endPoint x: 425, endPoint y: 383, distance: 6.7
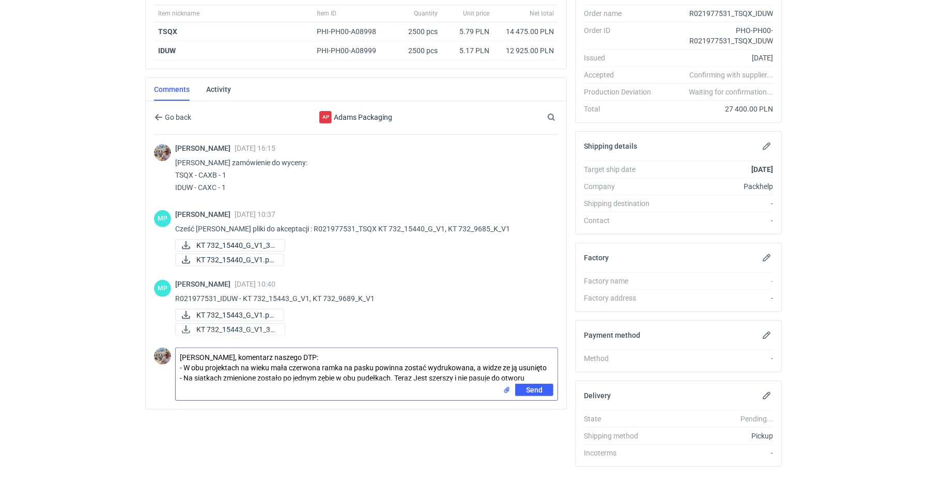
click at [422, 377] on textarea "Martyna, komentarz naszego DTP: - W obu projektach na wieku mała czerwona ramka…" at bounding box center [367, 366] width 382 height 36
click at [505, 395] on input "file" at bounding box center [507, 400] width 8 height 11
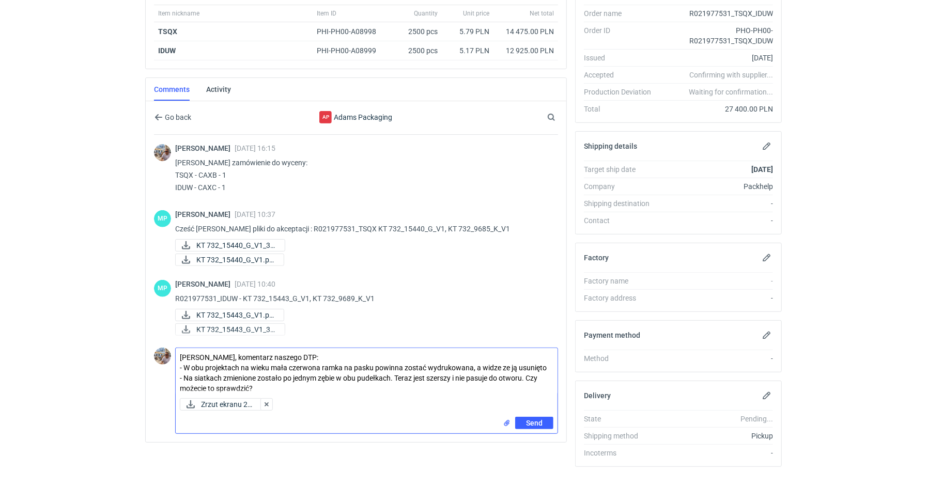
click at [498, 365] on textarea "Martyna, komentarz naszego DTP: - W obu projektach na wieku mała czerwona ramka…" at bounding box center [367, 371] width 382 height 46
type textarea "Martyna, komentarz naszego DTP: - W obu projektach na wieku mała czerwona ramka…"
click at [538, 420] on span "Send" at bounding box center [534, 423] width 17 height 7
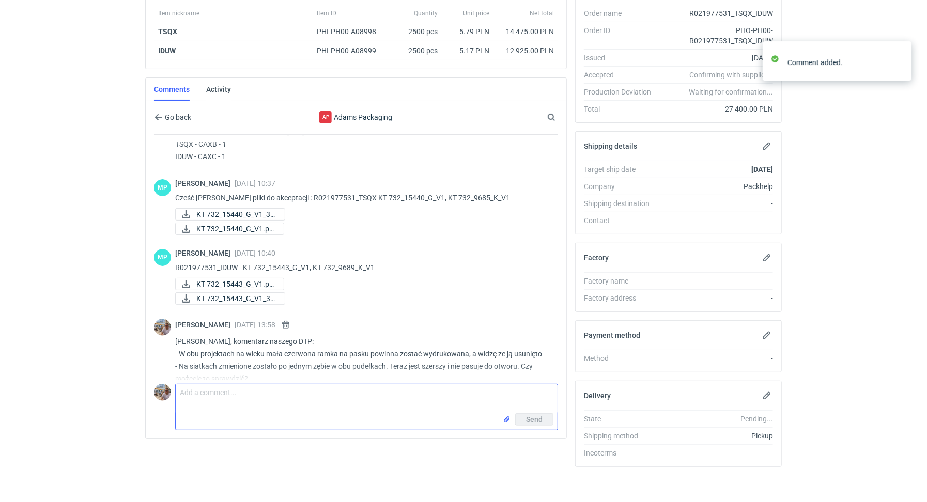
scroll to position [60, 0]
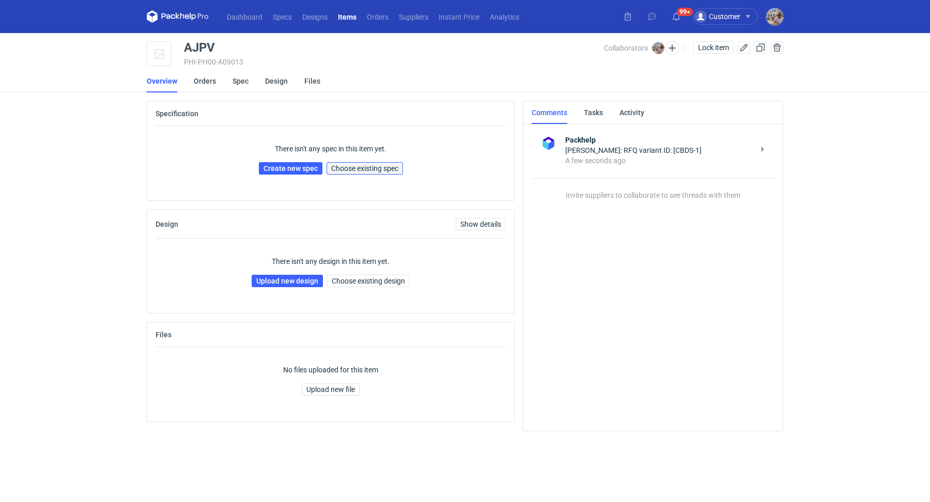
click at [360, 168] on span "Choose existing spec" at bounding box center [364, 168] width 67 height 7
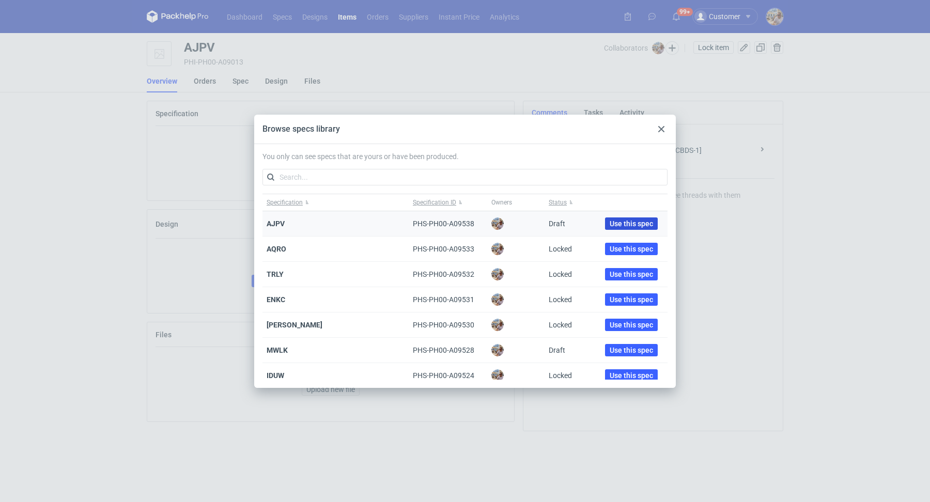
click at [633, 222] on span "Use this spec" at bounding box center [631, 223] width 43 height 7
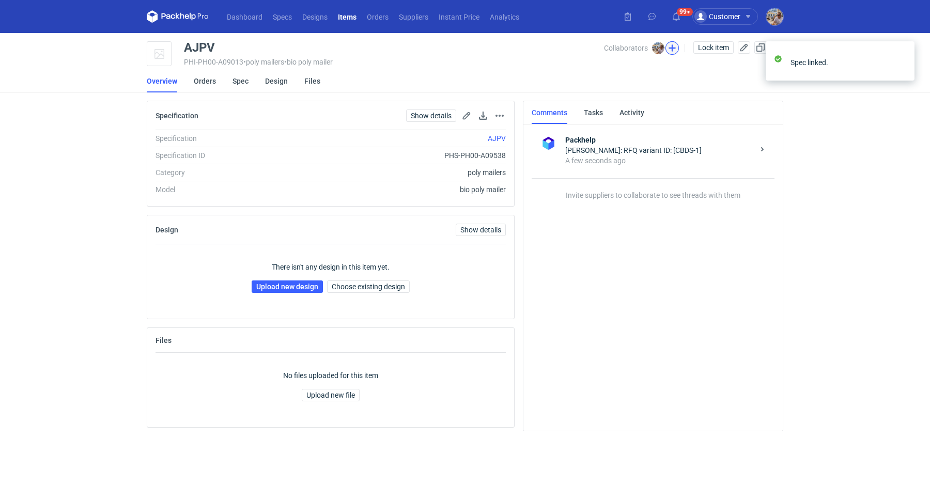
click at [674, 50] on button "button" at bounding box center [672, 47] width 13 height 13
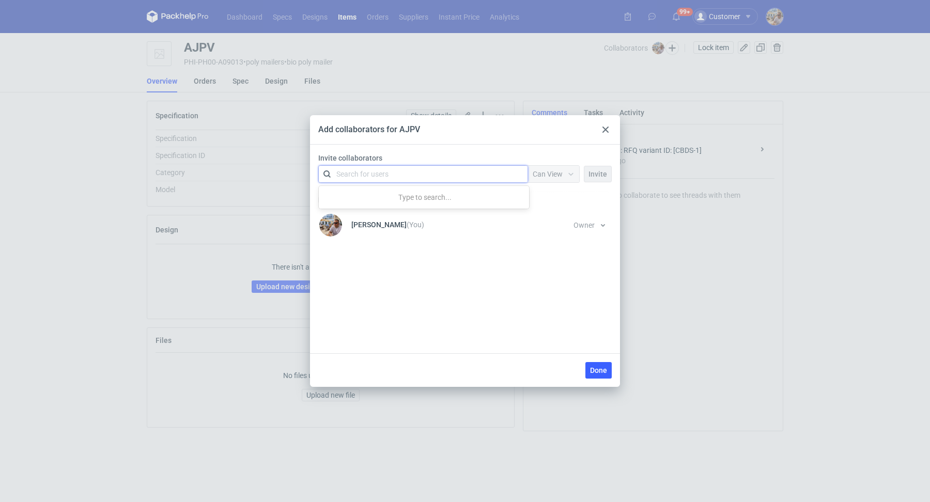
click at [353, 170] on div "Search for users" at bounding box center [362, 174] width 52 height 10
type input "Bożek"
click at [364, 194] on div "[PERSON_NAME] • Plastfarb" at bounding box center [388, 199] width 89 height 10
click at [558, 173] on span "Can View" at bounding box center [548, 174] width 30 height 8
click at [550, 225] on div "Can View Can Edit" at bounding box center [555, 205] width 52 height 39
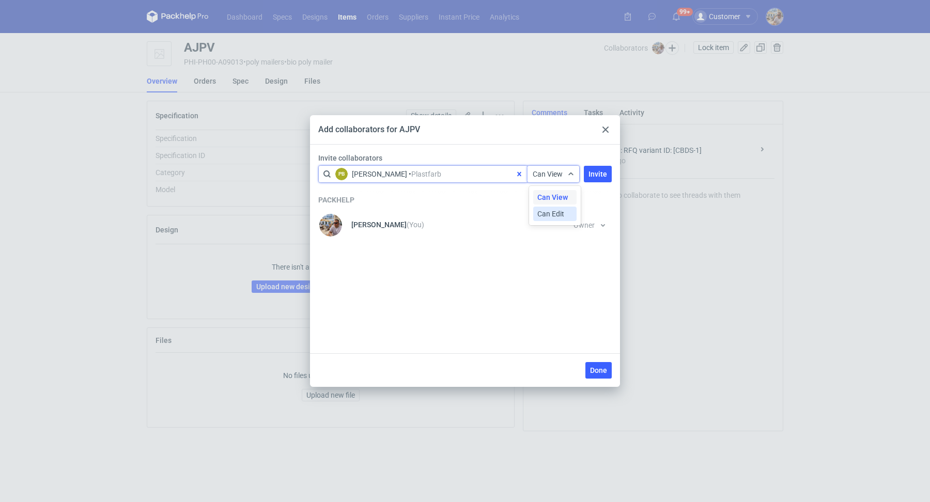
click at [556, 215] on span "Can Edit" at bounding box center [550, 214] width 27 height 10
click at [595, 171] on span "Invite" at bounding box center [598, 174] width 19 height 7
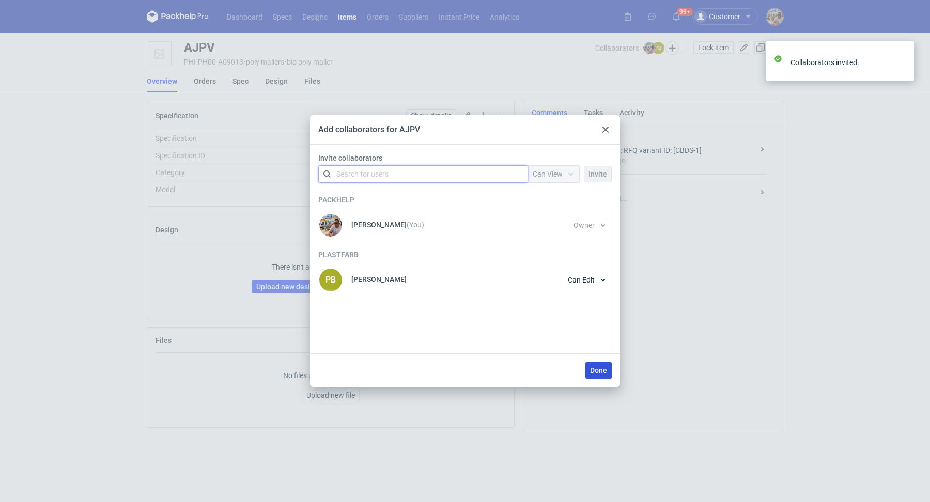
click at [594, 373] on span "Done" at bounding box center [598, 370] width 17 height 7
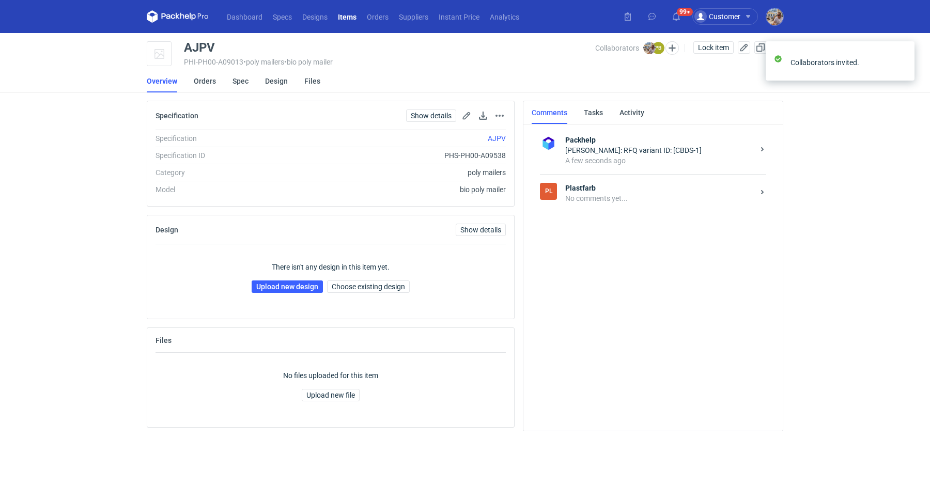
click at [596, 199] on div "No comments yet..." at bounding box center [659, 198] width 189 height 10
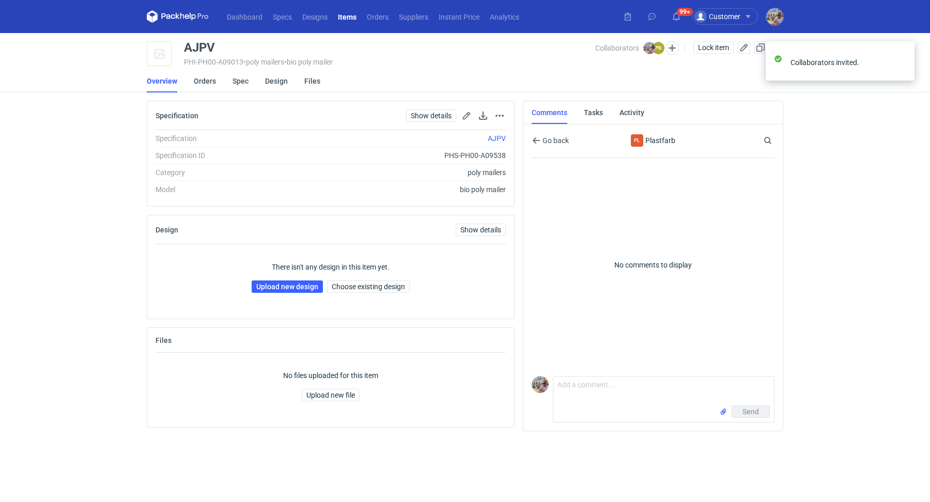
click at [593, 367] on p "No comments to display" at bounding box center [653, 265] width 243 height 214
click at [587, 389] on textarea "Comment message" at bounding box center [663, 391] width 221 height 29
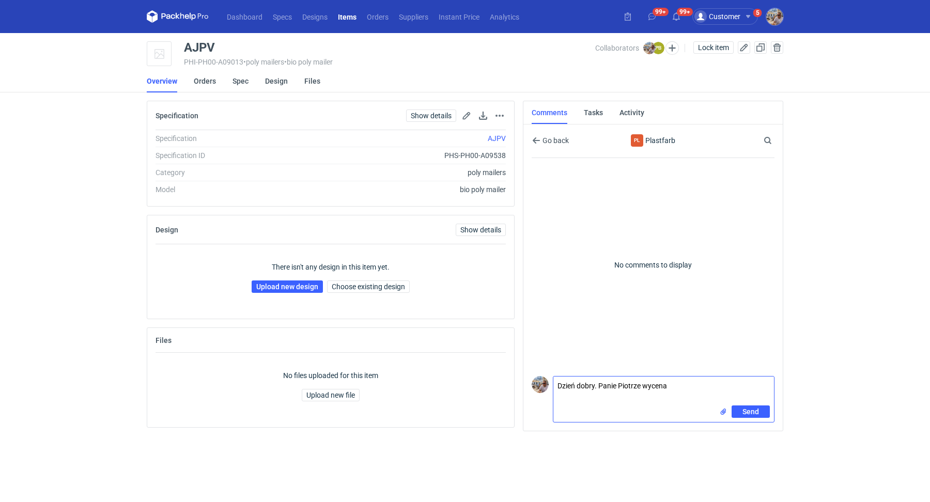
paste textarea "CBDS - 1"
click at [621, 397] on textarea "Dzień dobry. Panie Piotrze wycena CBDS - 1. [PERSON_NAME] przesłał grafikę. Pyt…" at bounding box center [663, 391] width 221 height 29
paste textarea "czy jesteśmy tutaj jest możliwość wydruku tak dużej apli po całości [DATE] zadr…"
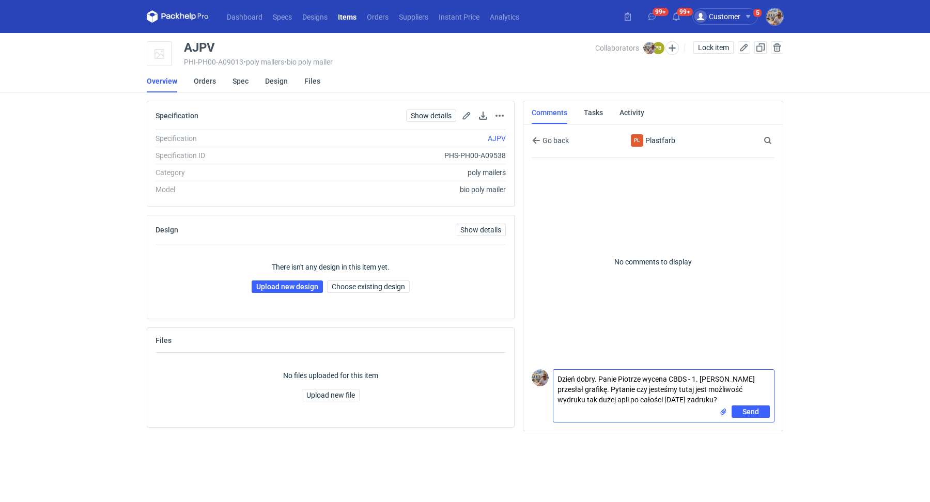
drag, startPoint x: 667, startPoint y: 389, endPoint x: 628, endPoint y: 390, distance: 39.3
click at [628, 390] on textarea "Dzień dobry. Panie Piotrze wycena CBDS - 1. [PERSON_NAME] przesłał grafikę. Pyt…" at bounding box center [663, 388] width 221 height 36
click at [649, 390] on textarea "Dzień dobry. Panie Piotrze wycena CBDS - 1. [PERSON_NAME] przesłał grafikę. Pyt…" at bounding box center [663, 388] width 221 height 36
type textarea "Dzień dobry. Panie Piotrze wycena CBDS - 1. [PERSON_NAME] przesłał grafikę. Pyt…"
click at [722, 411] on input "file" at bounding box center [723, 412] width 8 height 11
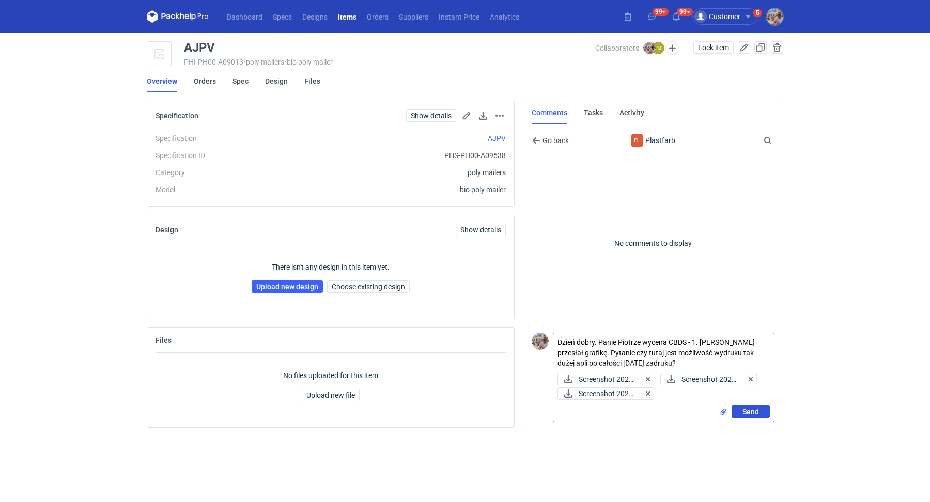
click at [750, 414] on span "Send" at bounding box center [751, 411] width 17 height 7
